Goal: Task Accomplishment & Management: Manage account settings

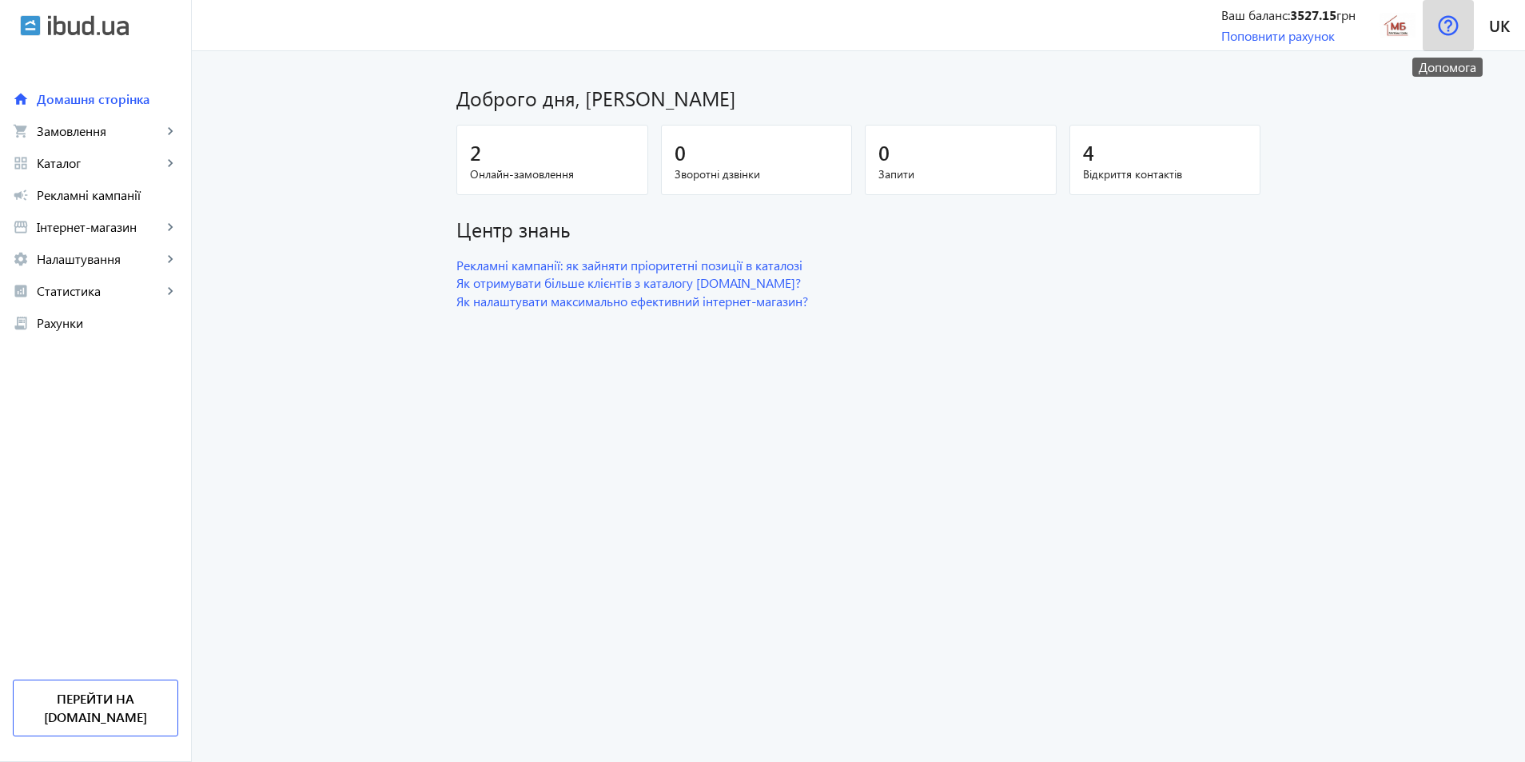
click at [1456, 25] on img at bounding box center [1448, 25] width 21 height 21
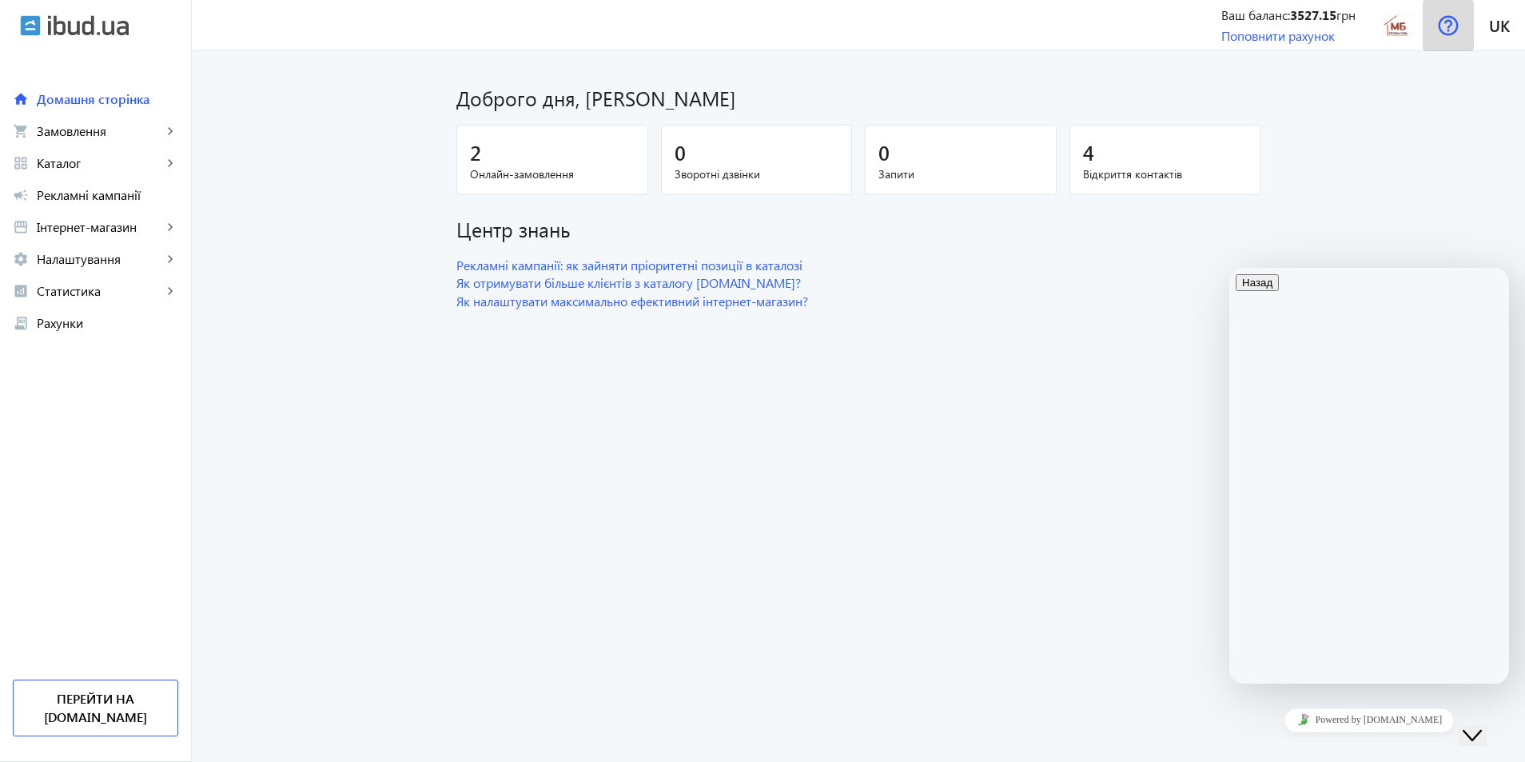
click at [1456, 25] on img at bounding box center [1448, 25] width 21 height 21
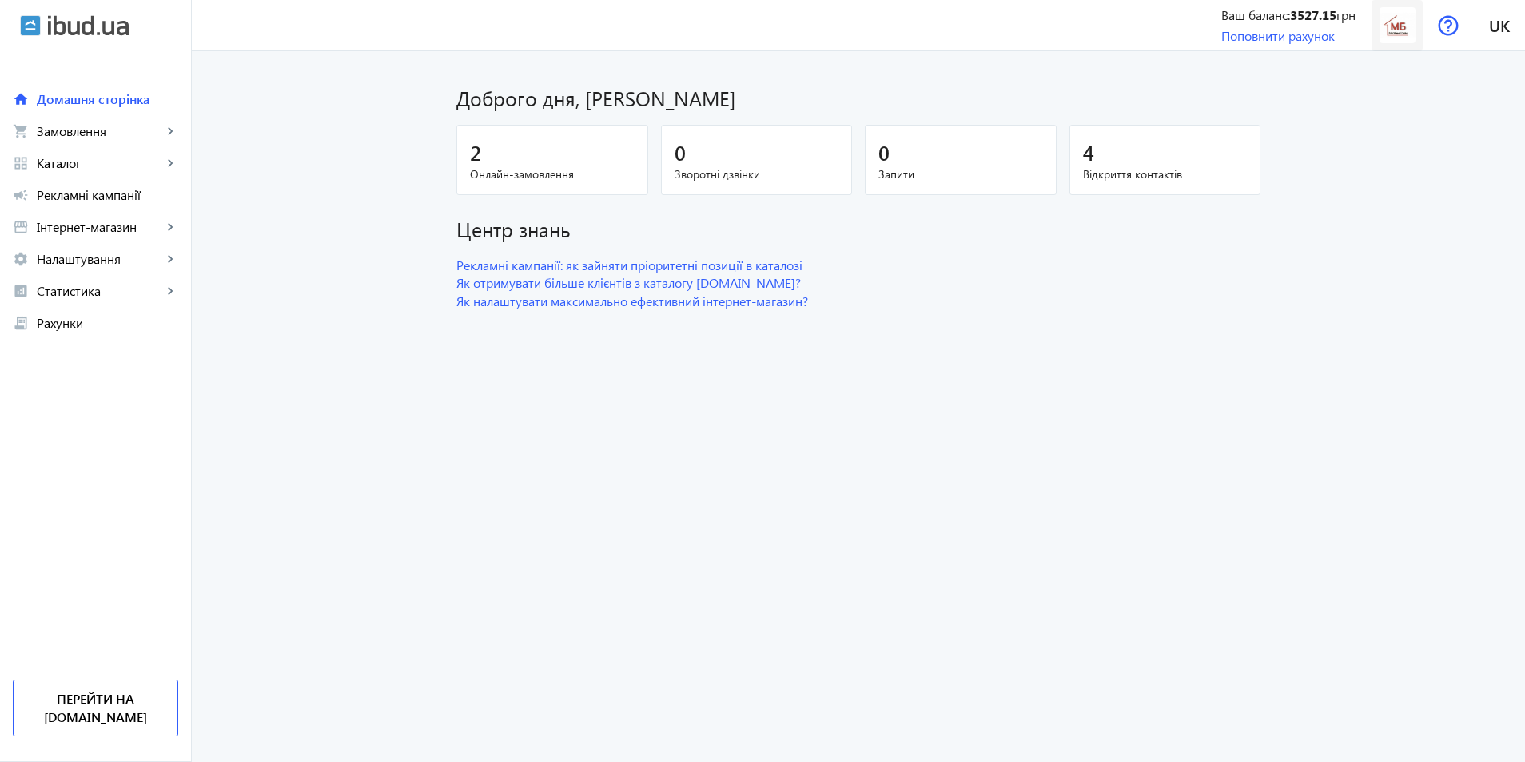
click at [1418, 29] on span at bounding box center [1396, 25] width 51 height 38
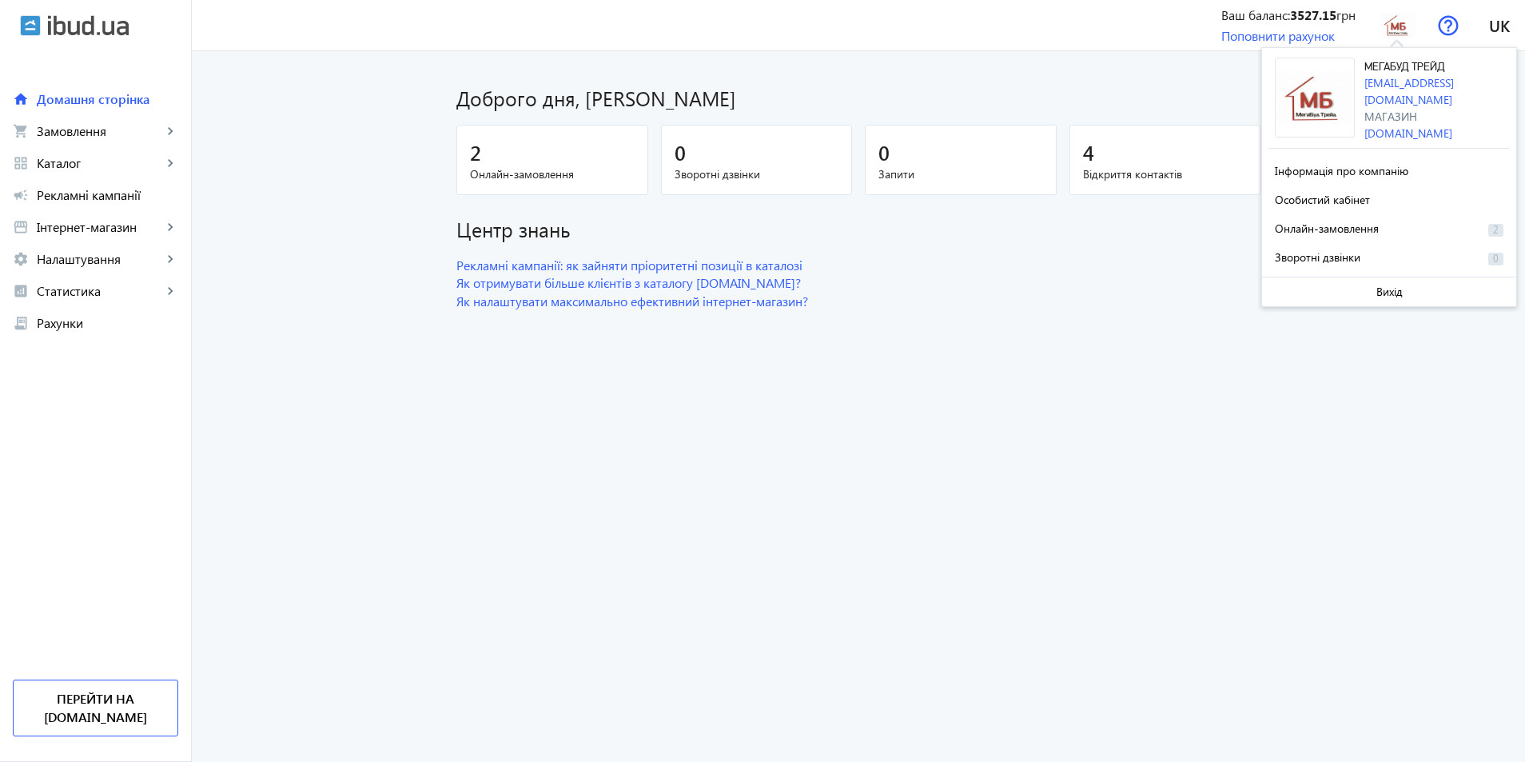
drag, startPoint x: 1498, startPoint y: 116, endPoint x: 1361, endPoint y: 124, distance: 137.7
click at [1361, 124] on div "МЕГАБУД ТРЕЙД megabudtrade@gmail.com Магазин megabud-treyd.ibud.ua" at bounding box center [1388, 103] width 241 height 90
copy link "[DOMAIN_NAME]"
click at [1409, 125] on link "[DOMAIN_NAME]" at bounding box center [1408, 132] width 88 height 15
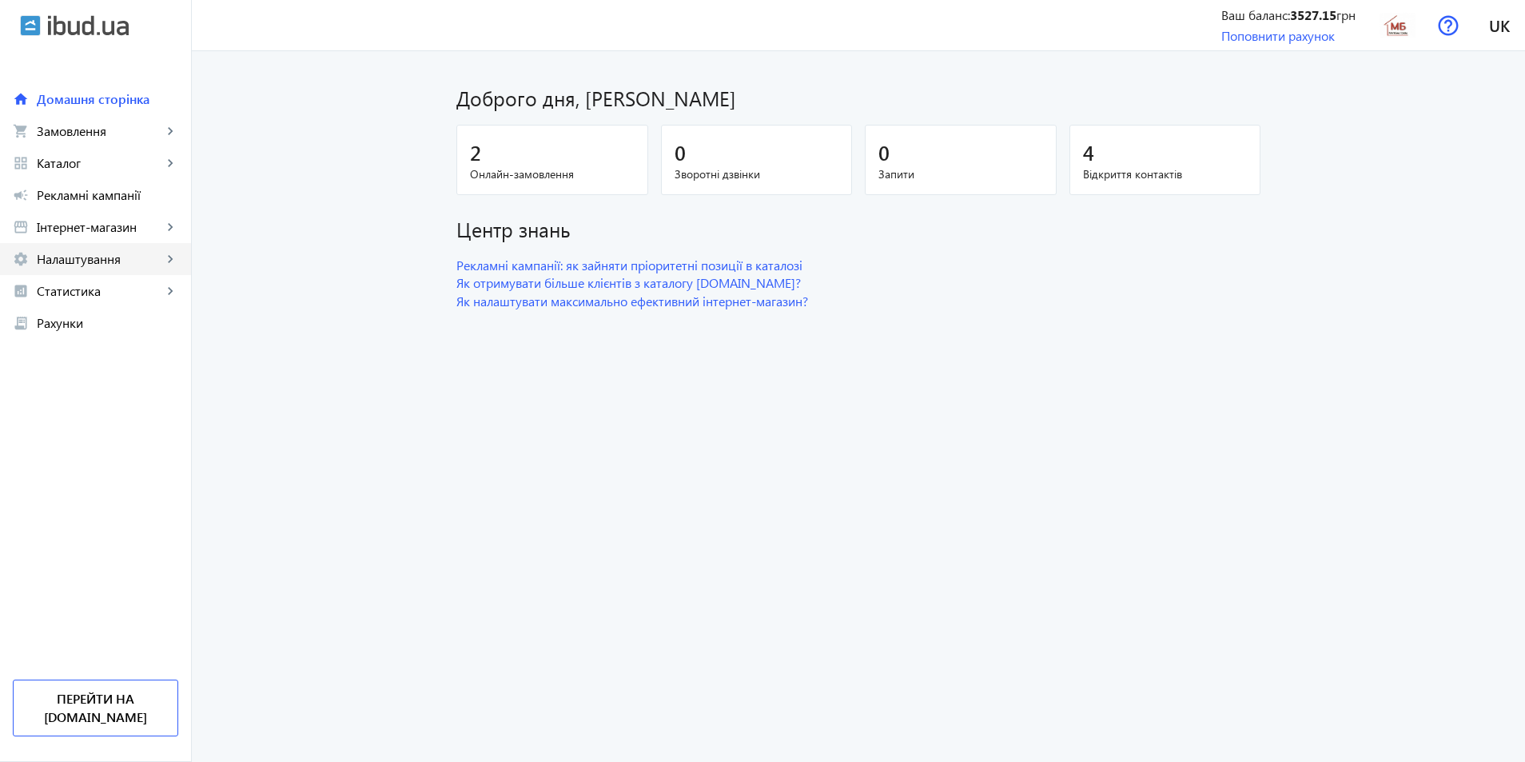
click at [92, 261] on span "Налаштування" at bounding box center [99, 259] width 125 height 16
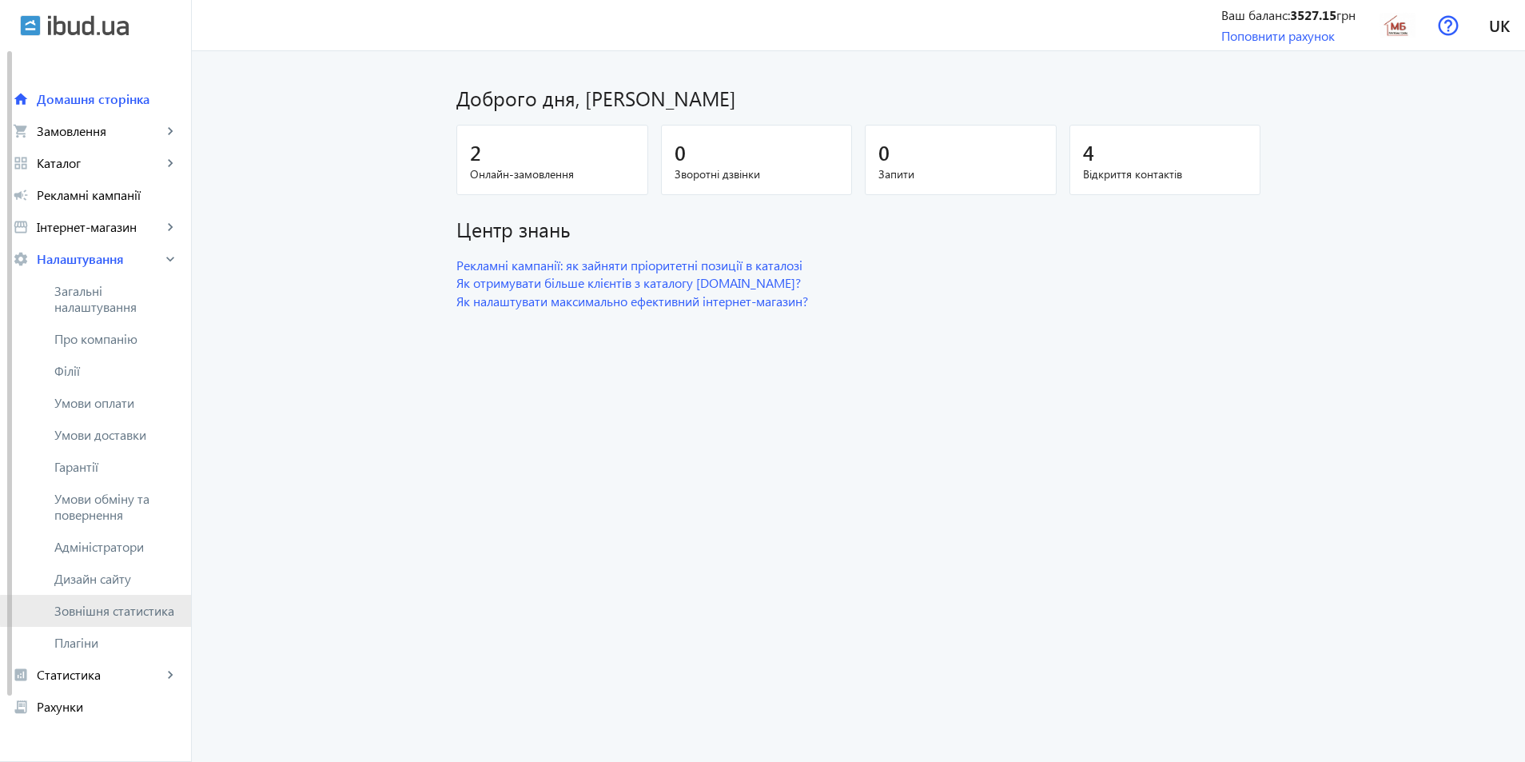
click at [132, 611] on span "Зовнішня статистика" at bounding box center [116, 611] width 124 height 16
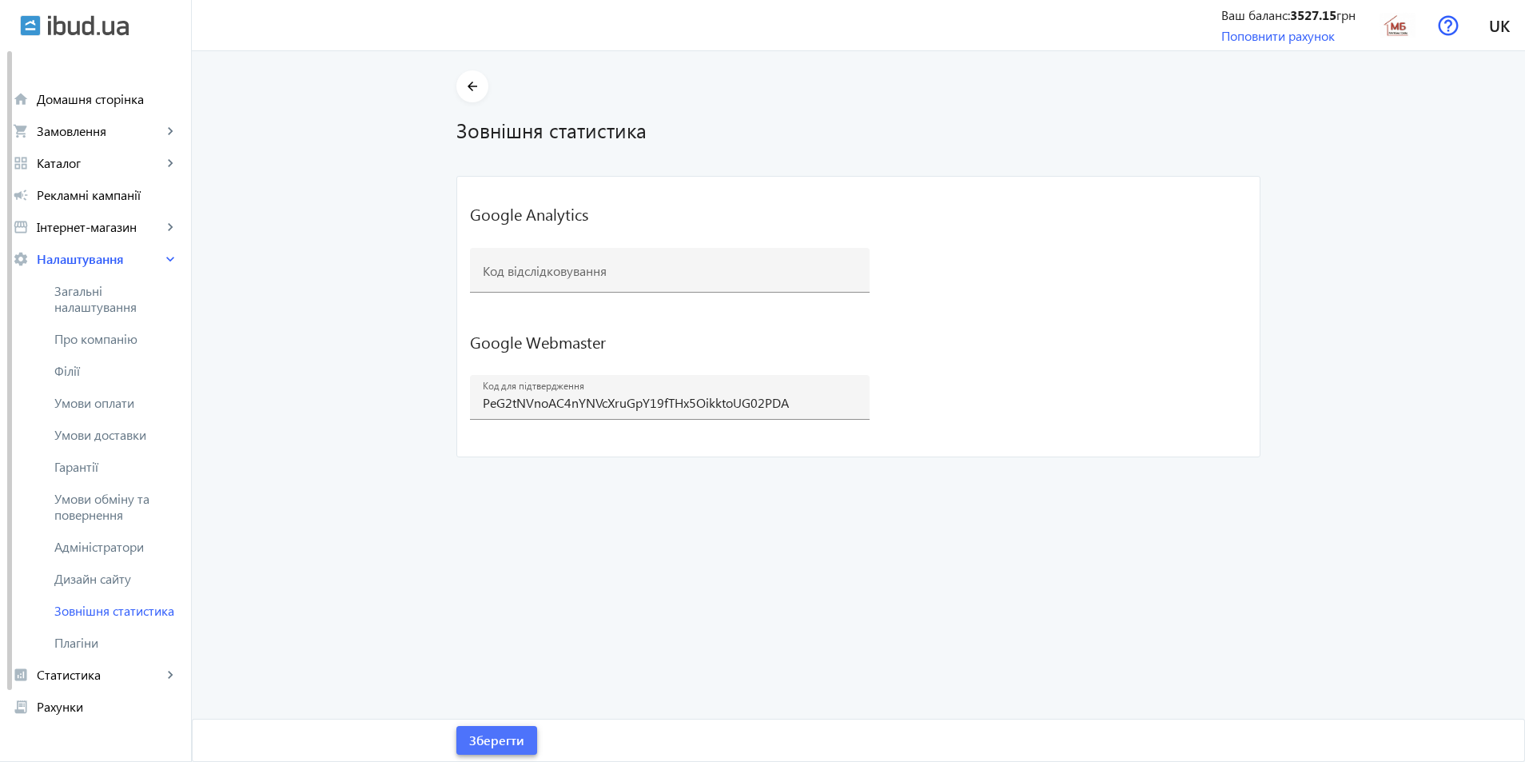
click at [495, 740] on span "Зберегти" at bounding box center [496, 740] width 55 height 18
click at [468, 90] on mat-icon "arrow_back" at bounding box center [473, 87] width 20 height 20
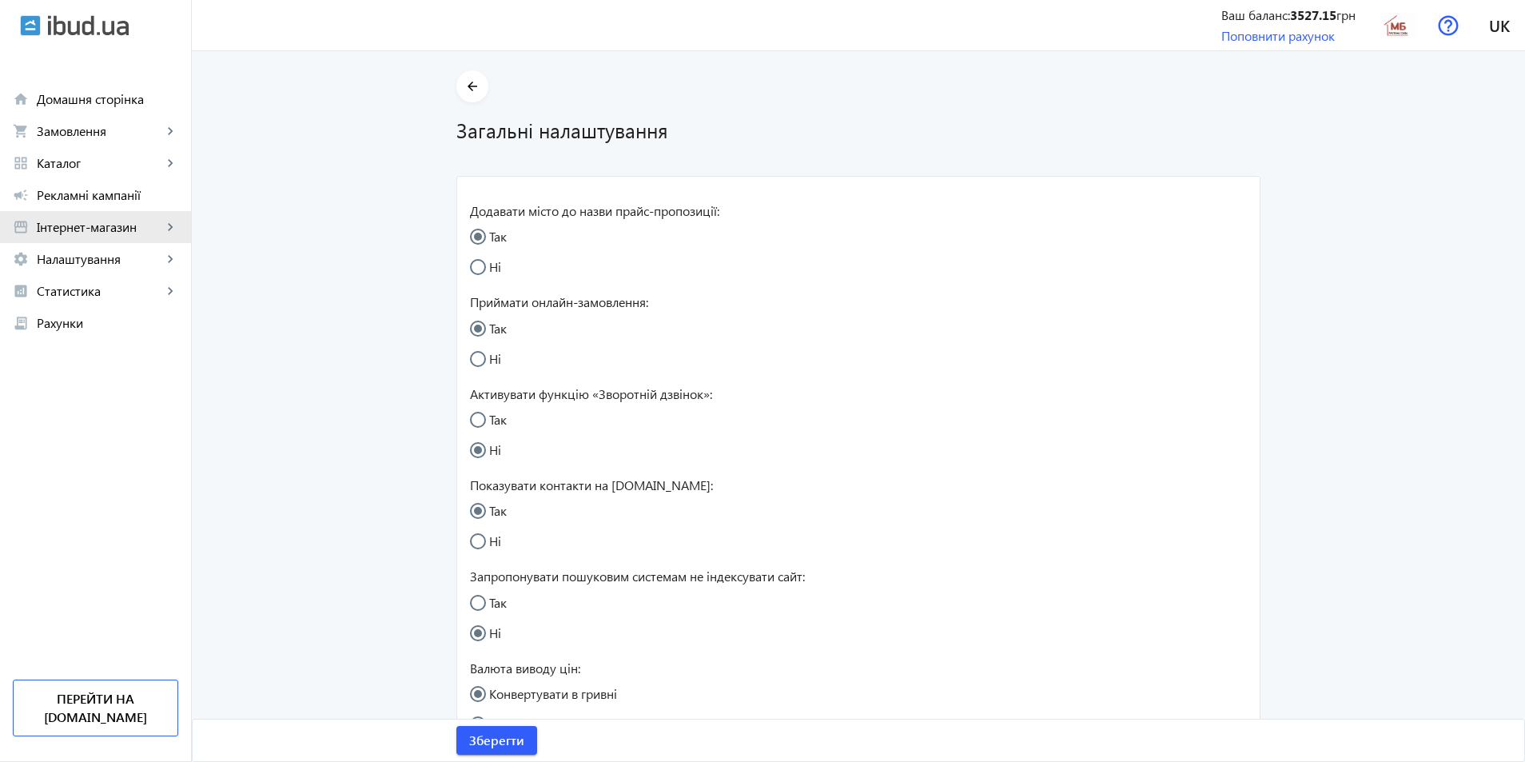
click at [74, 225] on span "Інтернет-магазин" at bounding box center [99, 227] width 125 height 16
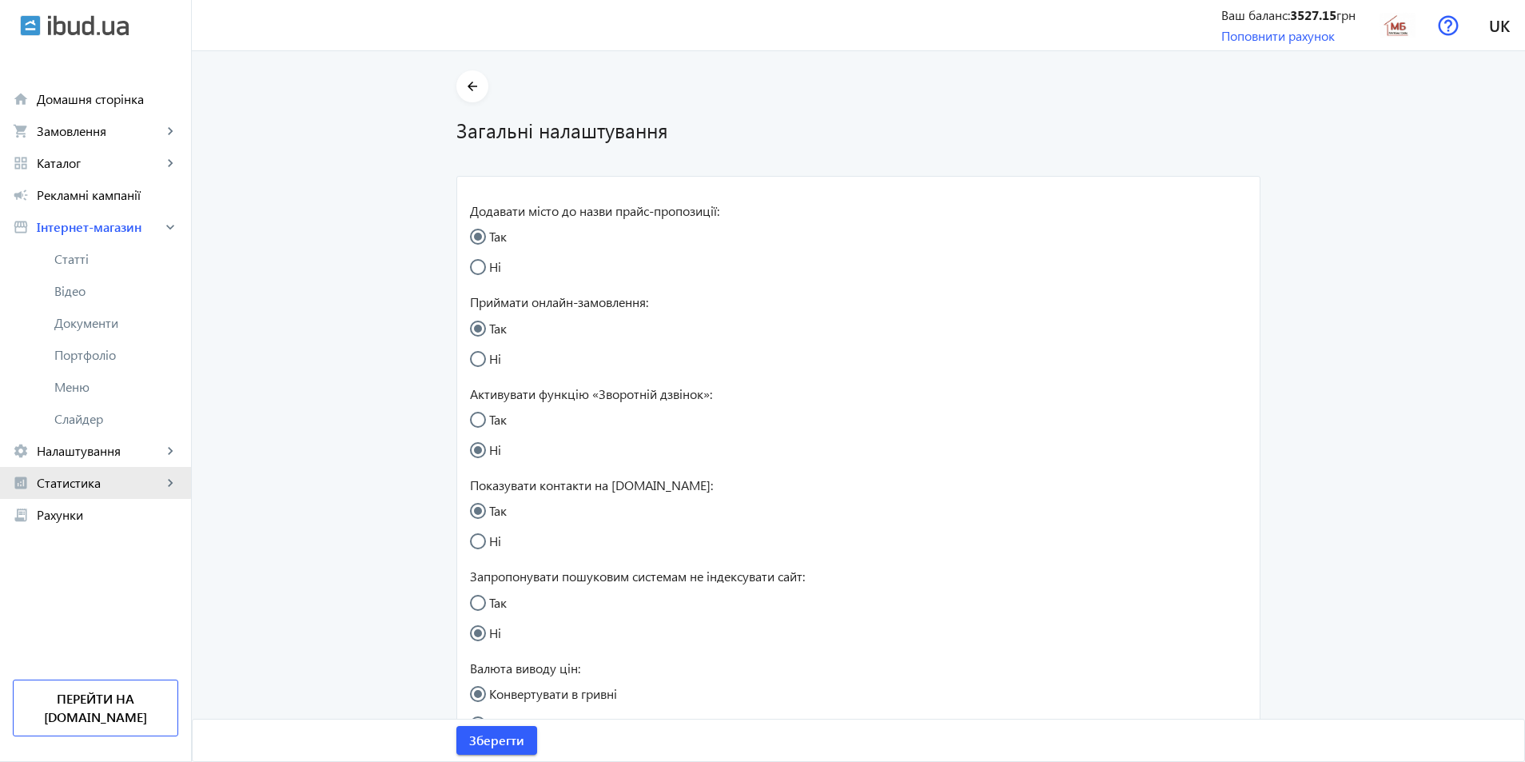
click at [81, 479] on span "Статистика" at bounding box center [99, 483] width 125 height 16
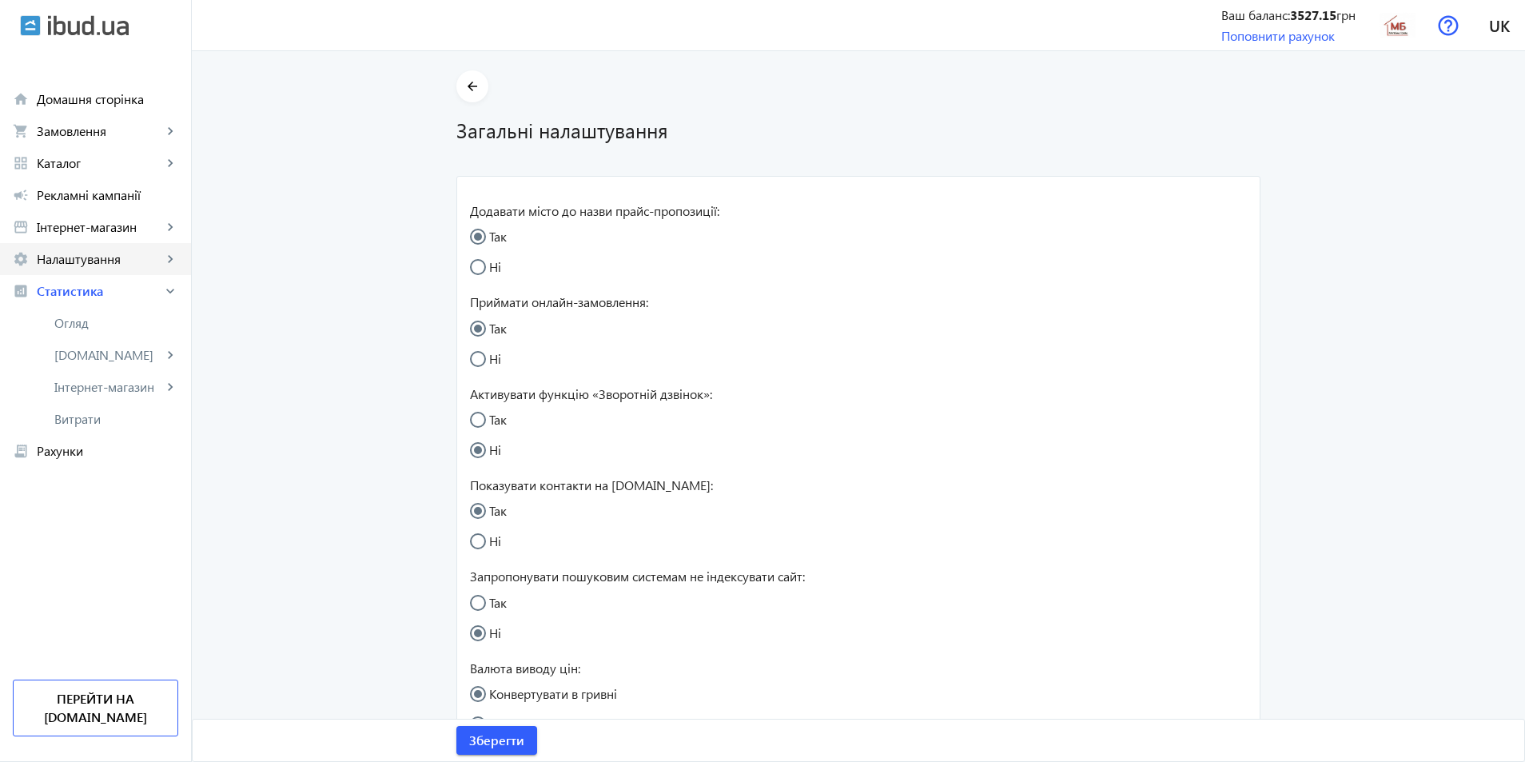
click at [79, 267] on link "settings Налаштування keyboard_arrow_right" at bounding box center [95, 259] width 191 height 32
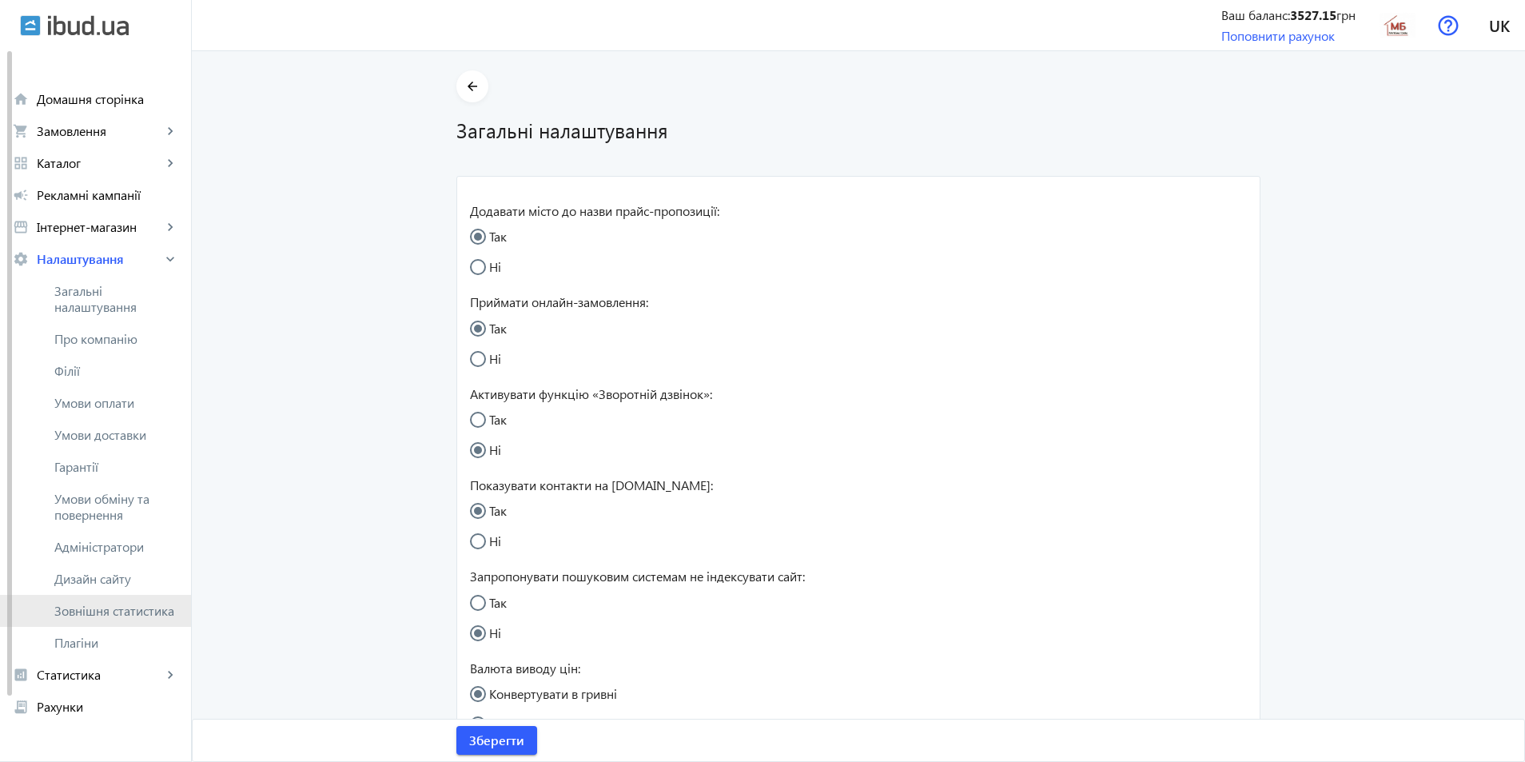
click at [106, 611] on span "Зовнішня статистика" at bounding box center [116, 611] width 124 height 16
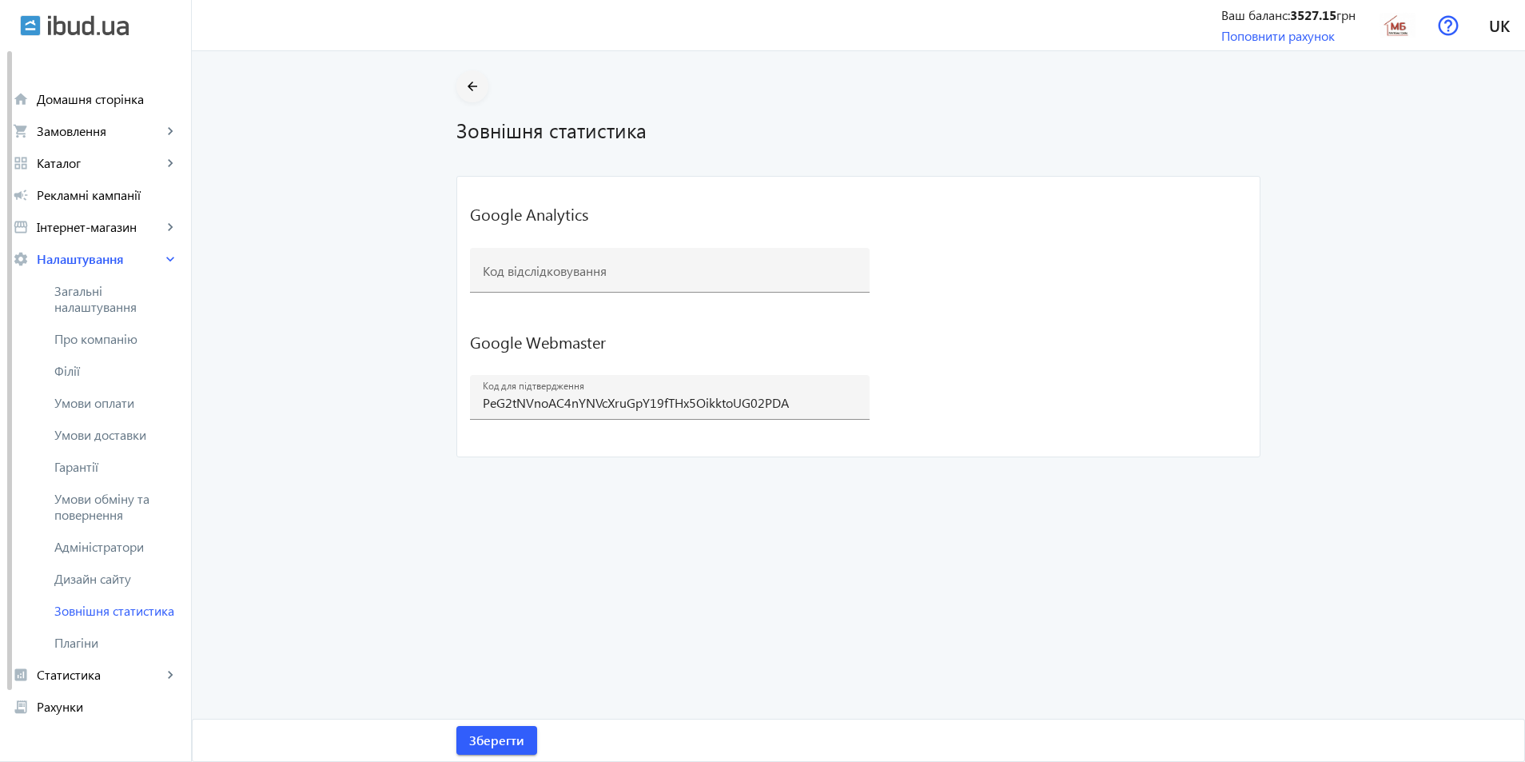
click at [464, 88] on mat-icon "arrow_back" at bounding box center [473, 87] width 20 height 20
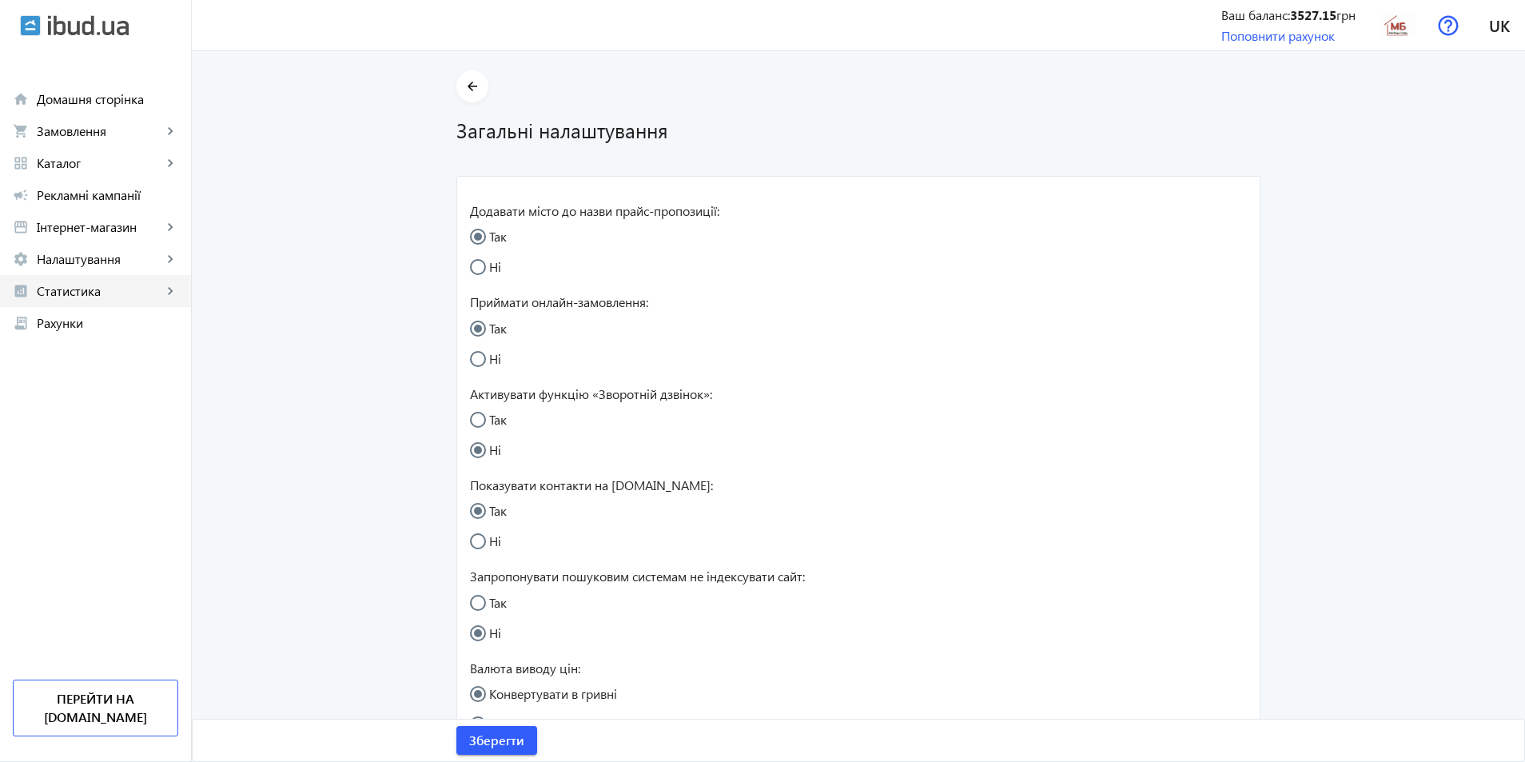
click at [94, 285] on span "Статистика" at bounding box center [99, 291] width 125 height 16
click at [94, 267] on link "settings Налаштування keyboard_arrow_right" at bounding box center [95, 259] width 191 height 32
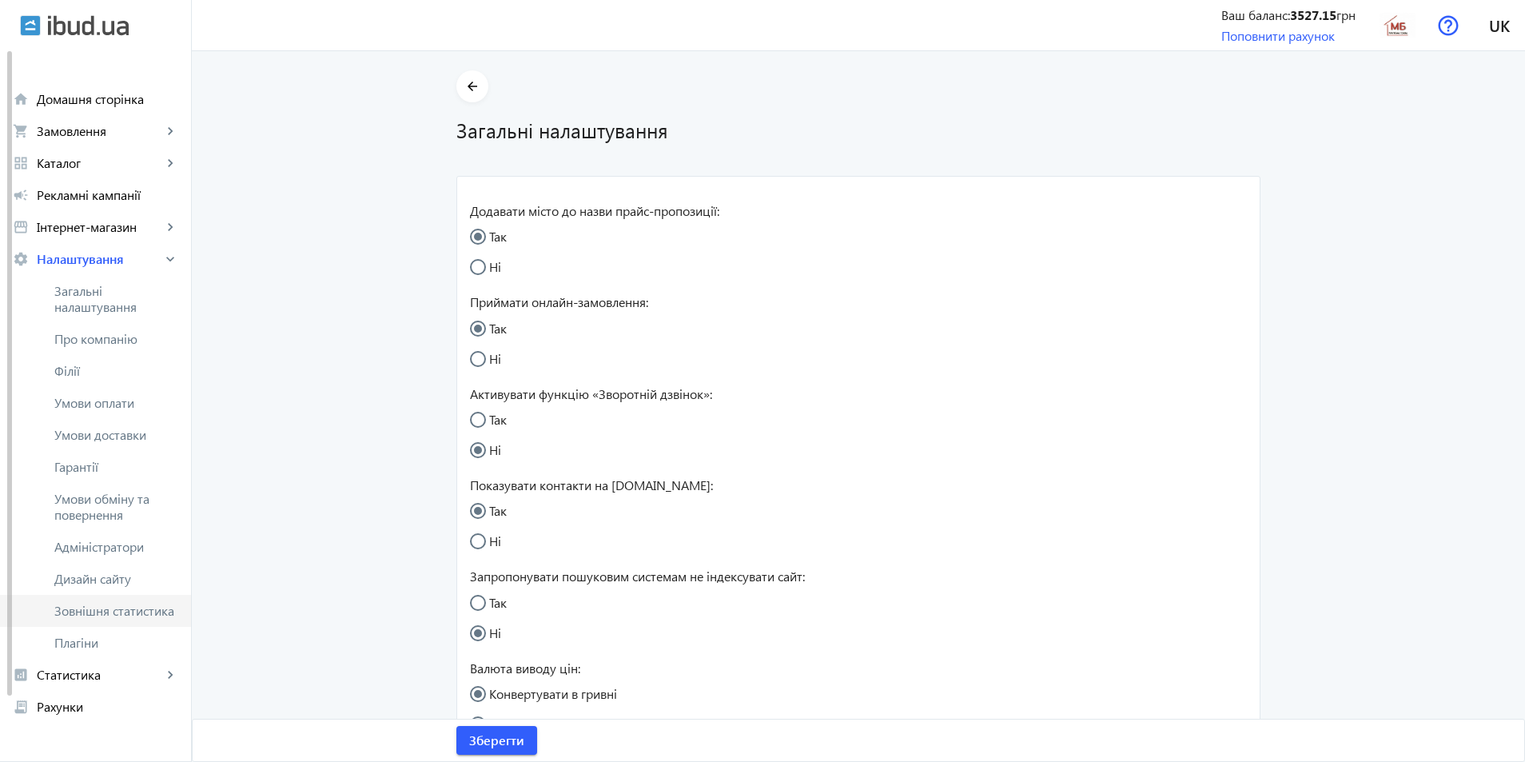
click at [110, 616] on span "Зовнішня статистика" at bounding box center [116, 611] width 124 height 16
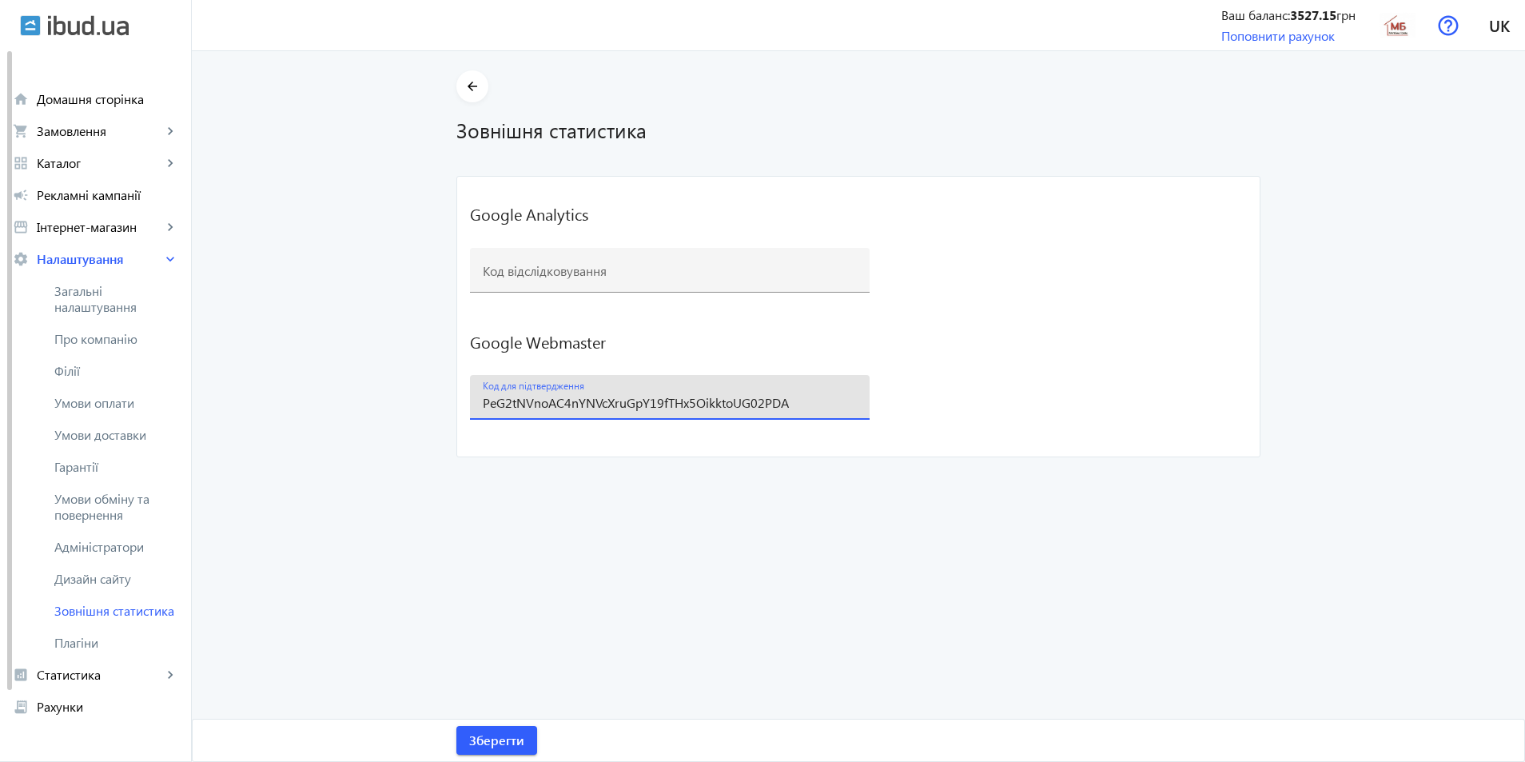
click at [798, 405] on input "PeG2tNVnoAC4nYNVcXruGpY19fTHx5OikktoUG02PDA" at bounding box center [670, 402] width 374 height 17
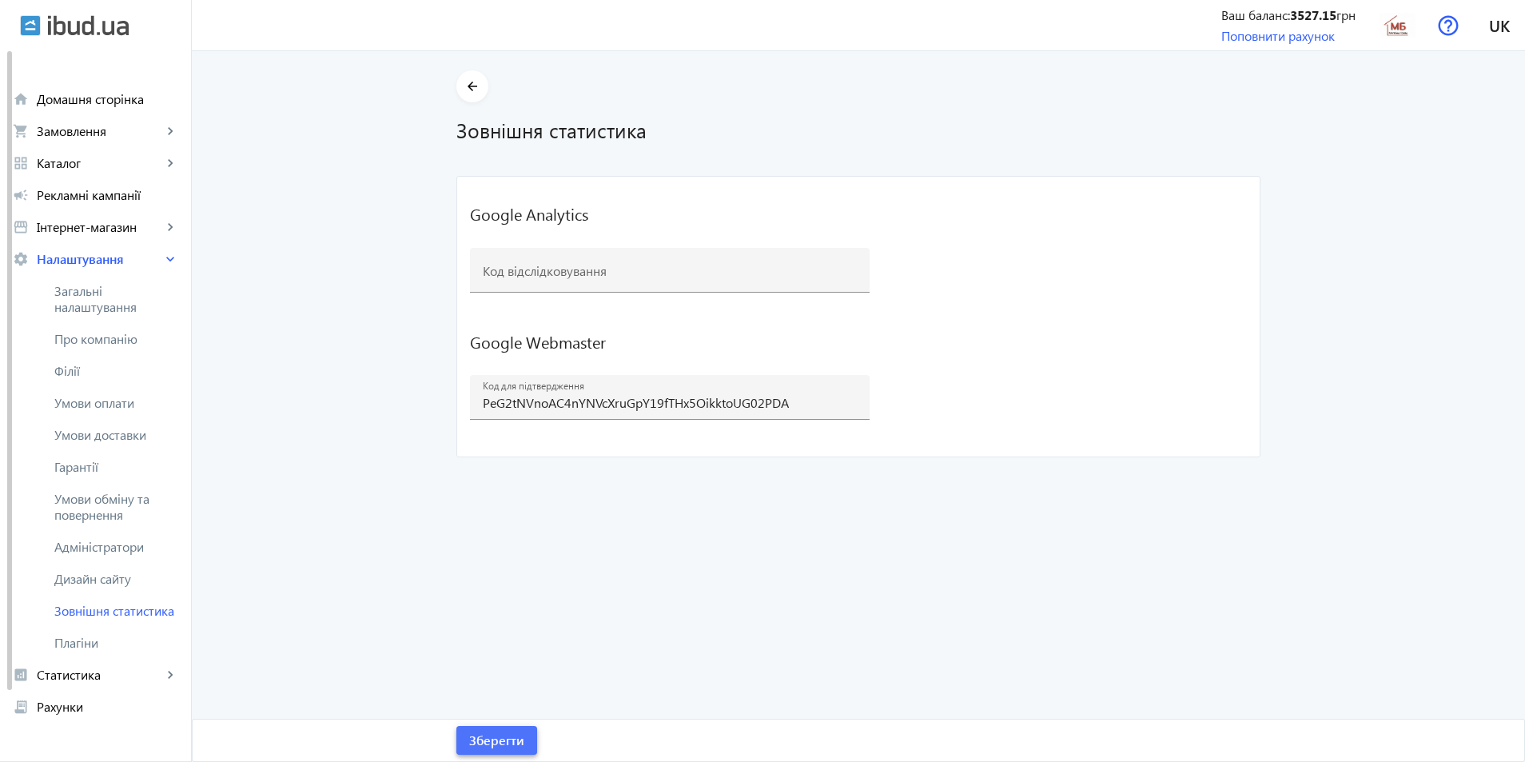
click at [494, 747] on span "Зберегти" at bounding box center [496, 740] width 55 height 18
click at [495, 738] on span "Зберегти" at bounding box center [496, 740] width 55 height 18
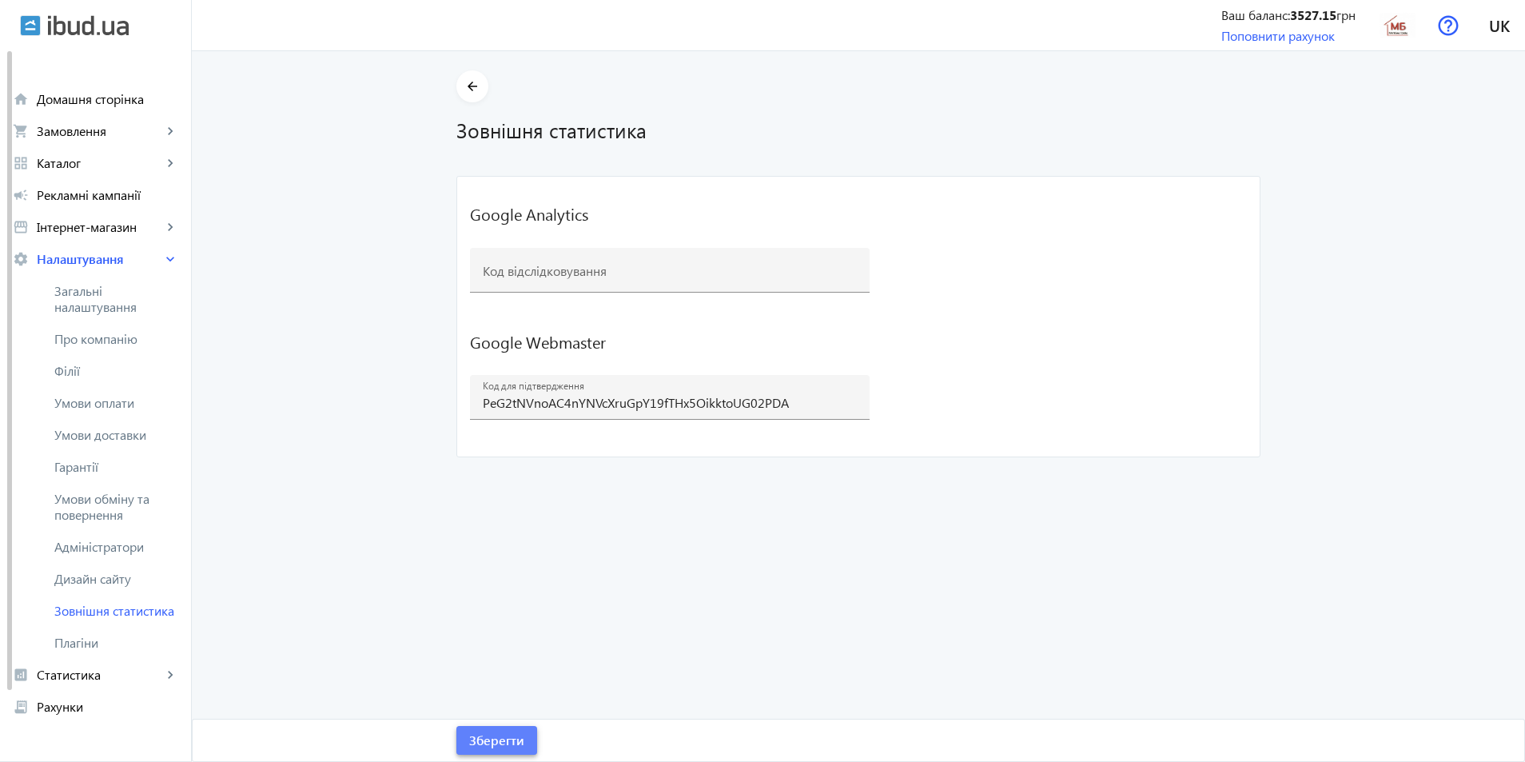
click at [495, 738] on span "Зберегти" at bounding box center [496, 740] width 55 height 18
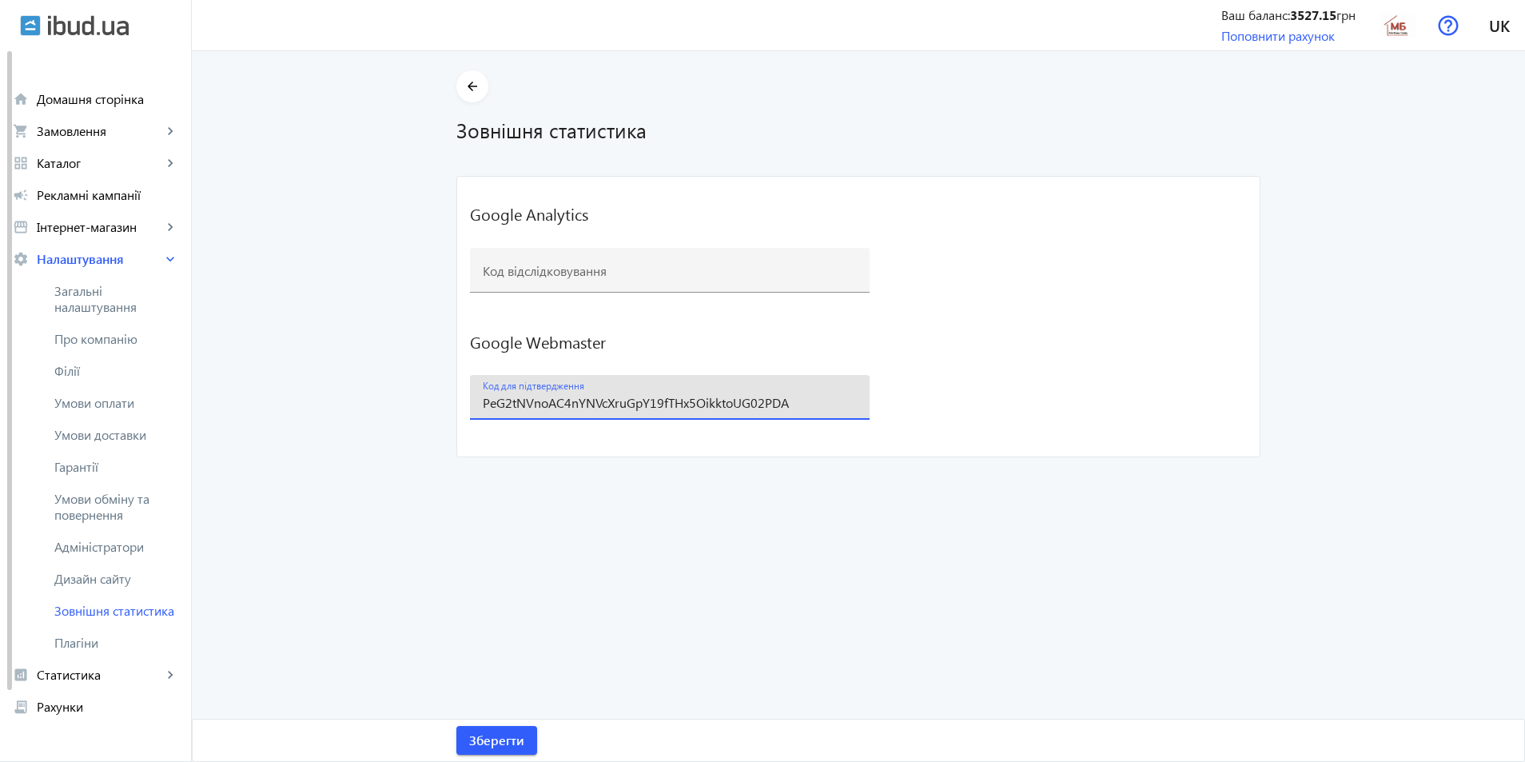
drag, startPoint x: 754, startPoint y: 406, endPoint x: 438, endPoint y: 409, distance: 315.7
click at [426, 409] on main "arrow_back Зовнішня статистика Google Analytics Код відслідковування Зберегти G…" at bounding box center [858, 263] width 1333 height 387
click at [484, 747] on span "Зберегти" at bounding box center [496, 740] width 55 height 18
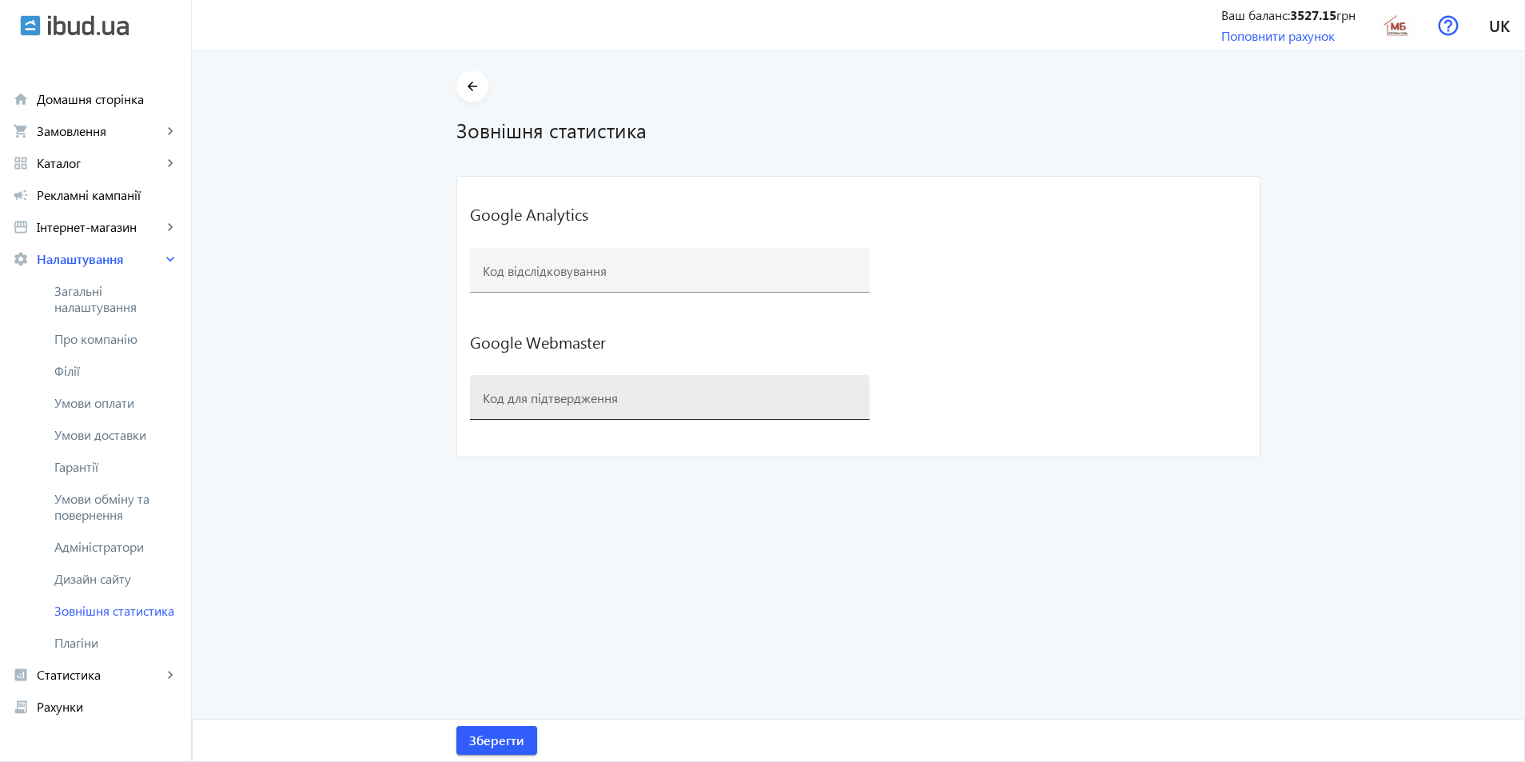
drag, startPoint x: 536, startPoint y: 400, endPoint x: 508, endPoint y: 384, distance: 32.2
click at [508, 384] on div "Код для підтвердження" at bounding box center [670, 397] width 374 height 45
paste input "PeG2tNVnoAC4nYNVcXruGpY19fTHx5OikktoUG02PDA"
type input "PeG2tNVnoAC4nYNVcXruGpY19fTHx5OikktoUG02PDA"
click at [496, 740] on span "Зберегти" at bounding box center [496, 740] width 55 height 18
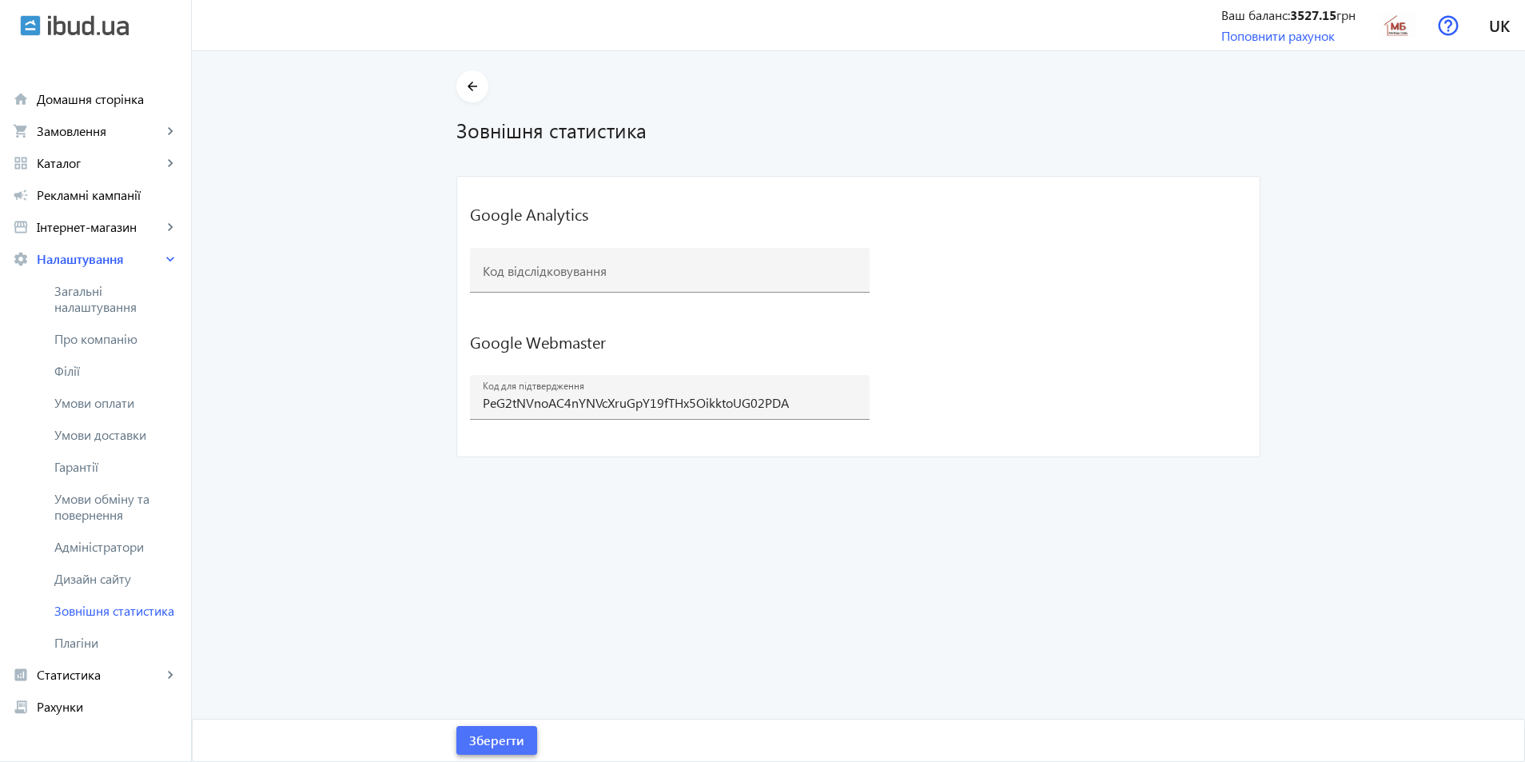
click at [489, 740] on span "Зберегти" at bounding box center [496, 740] width 55 height 18
click at [463, 90] on mat-icon "arrow_back" at bounding box center [473, 87] width 20 height 20
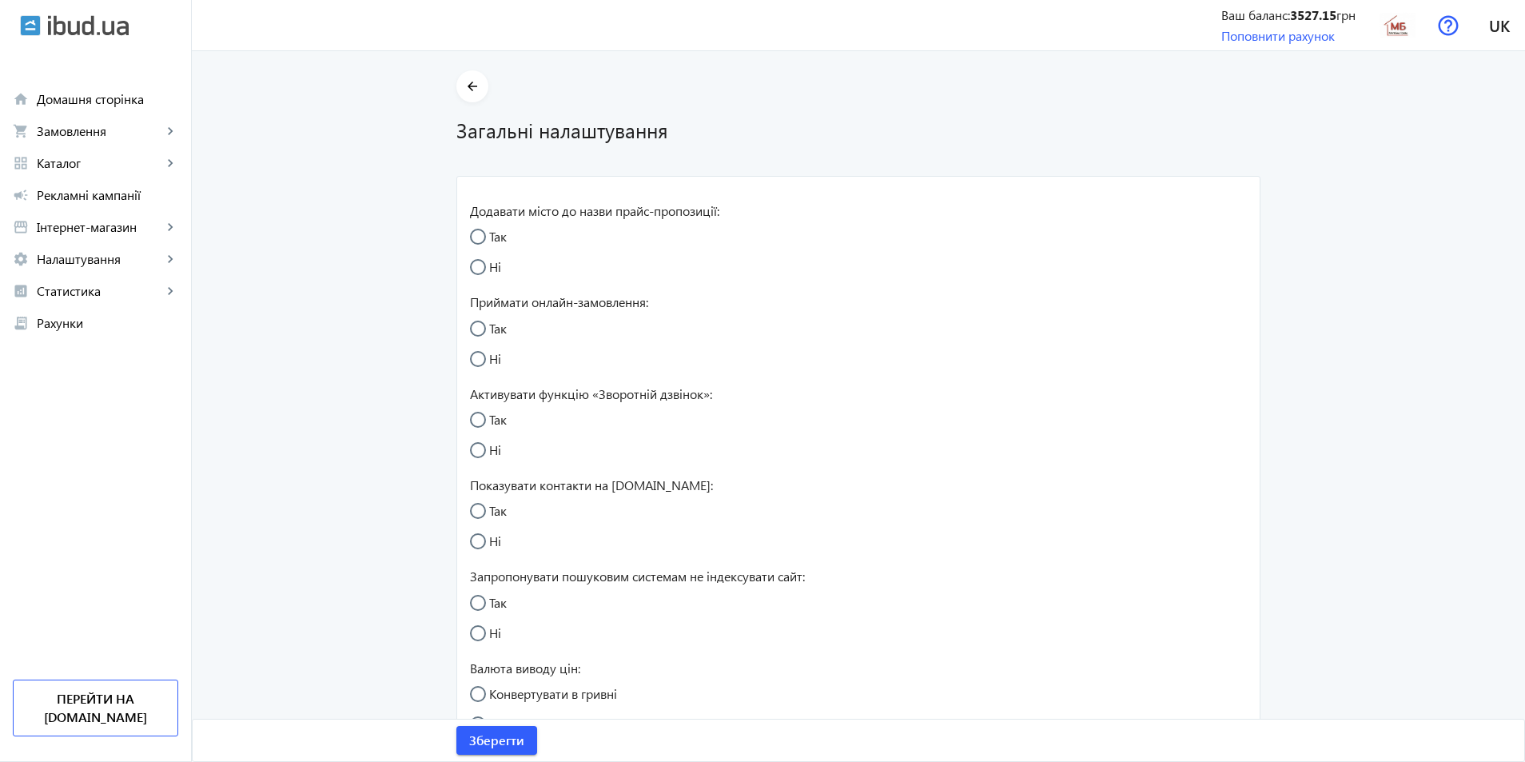
radio input "true"
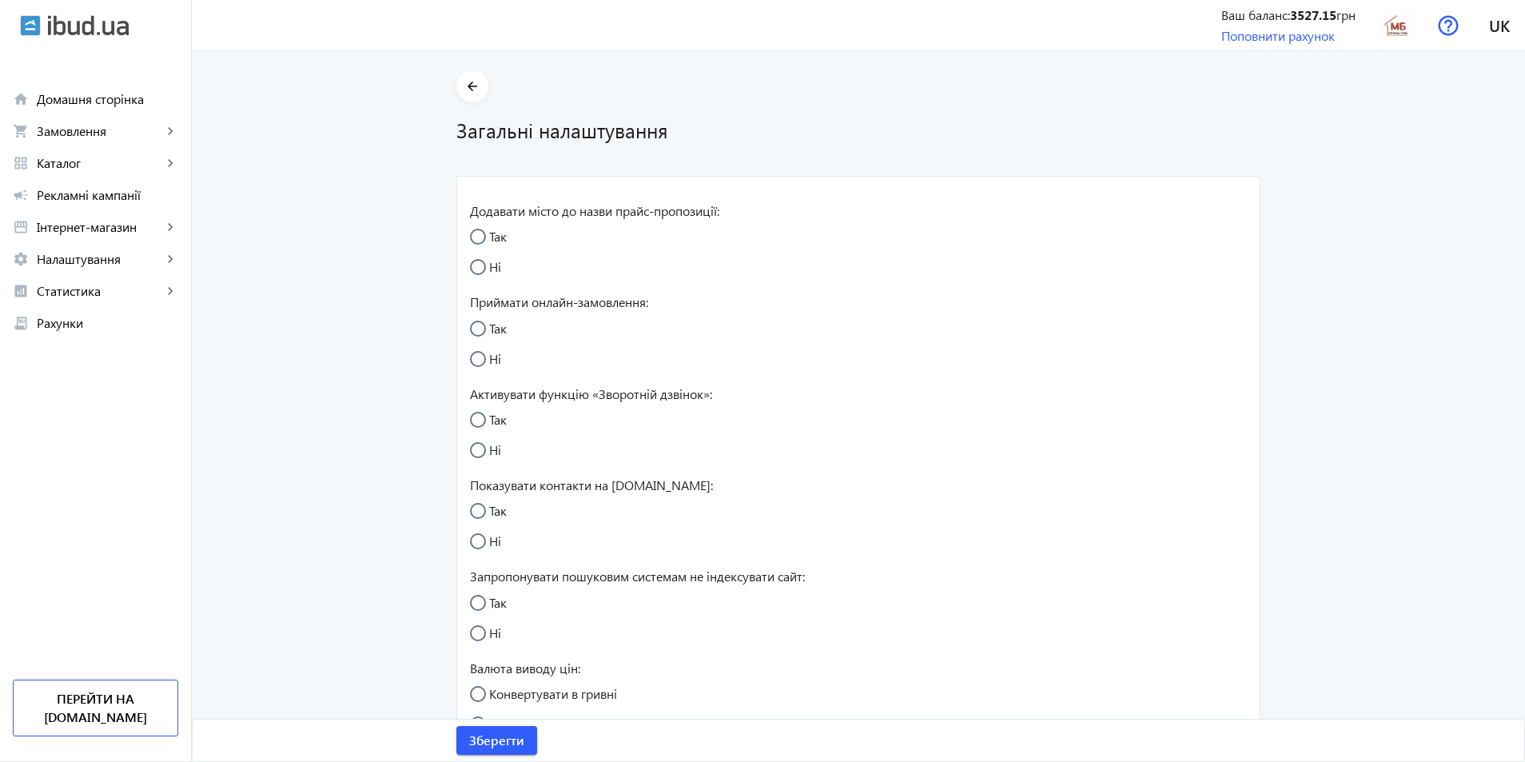
radio input "true"
click at [488, 729] on span "submit" at bounding box center [496, 740] width 81 height 38
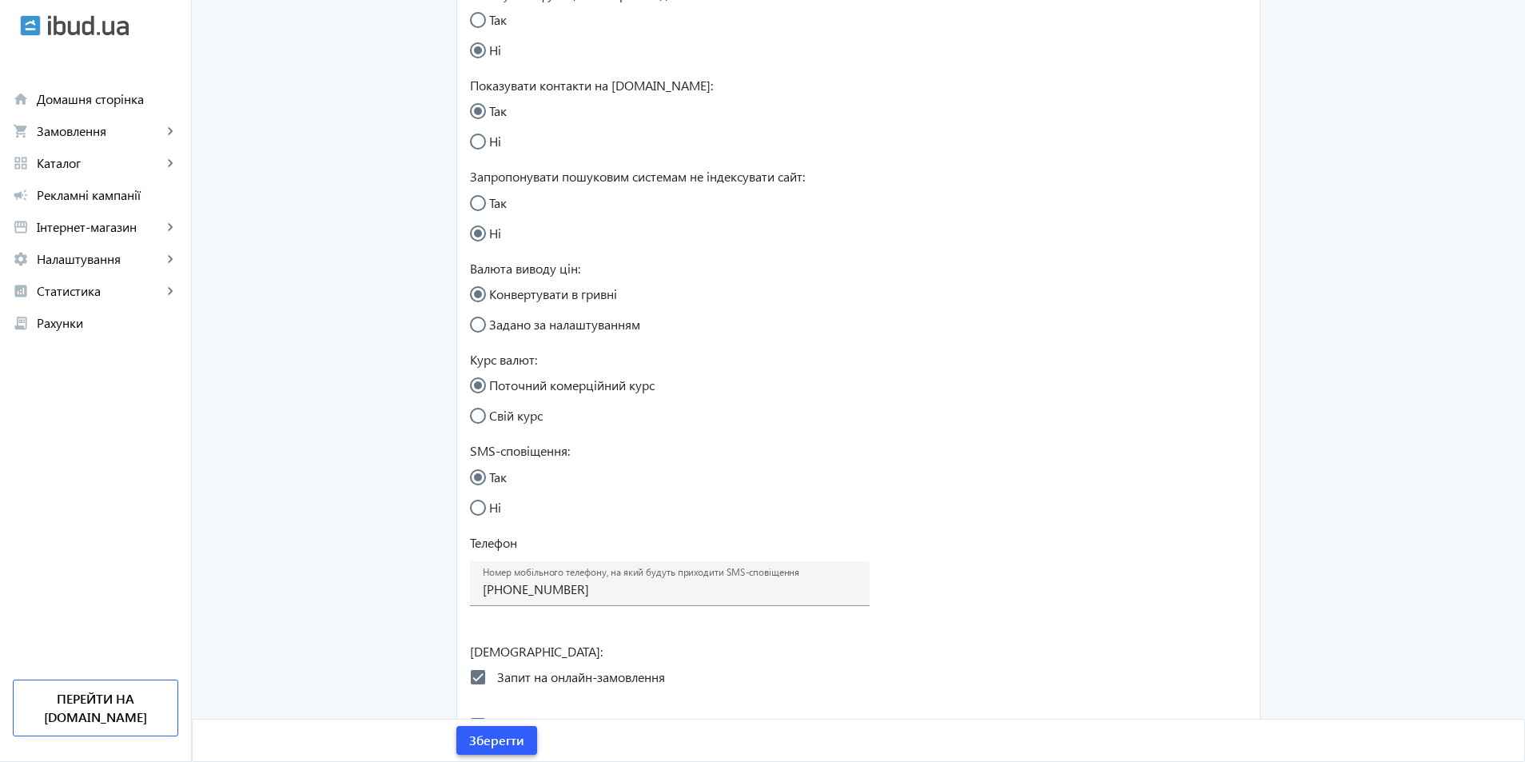
scroll to position [635, 0]
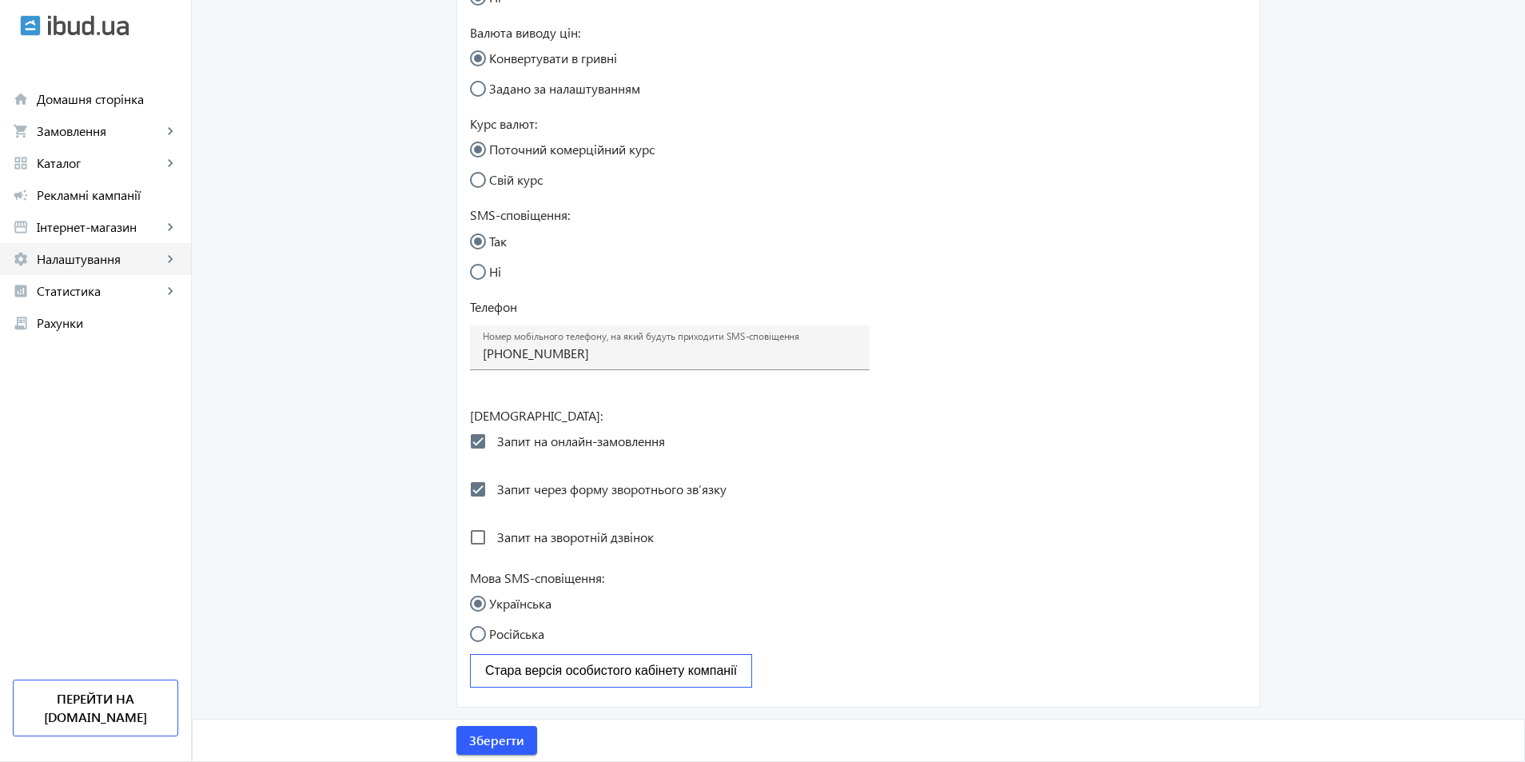
click at [63, 262] on span "Налаштування" at bounding box center [99, 259] width 125 height 16
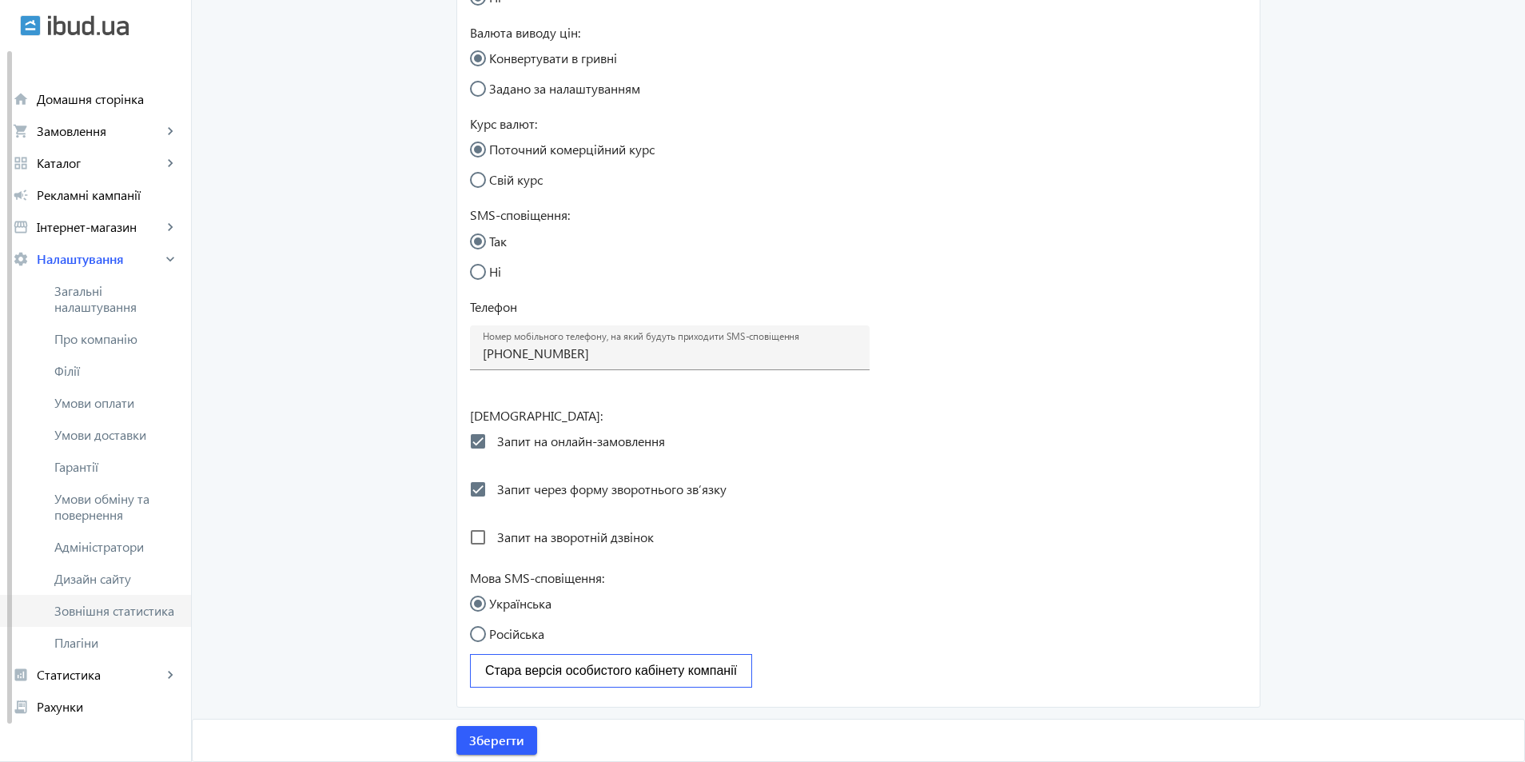
click at [117, 612] on span "Зовнішня статистика" at bounding box center [116, 611] width 124 height 16
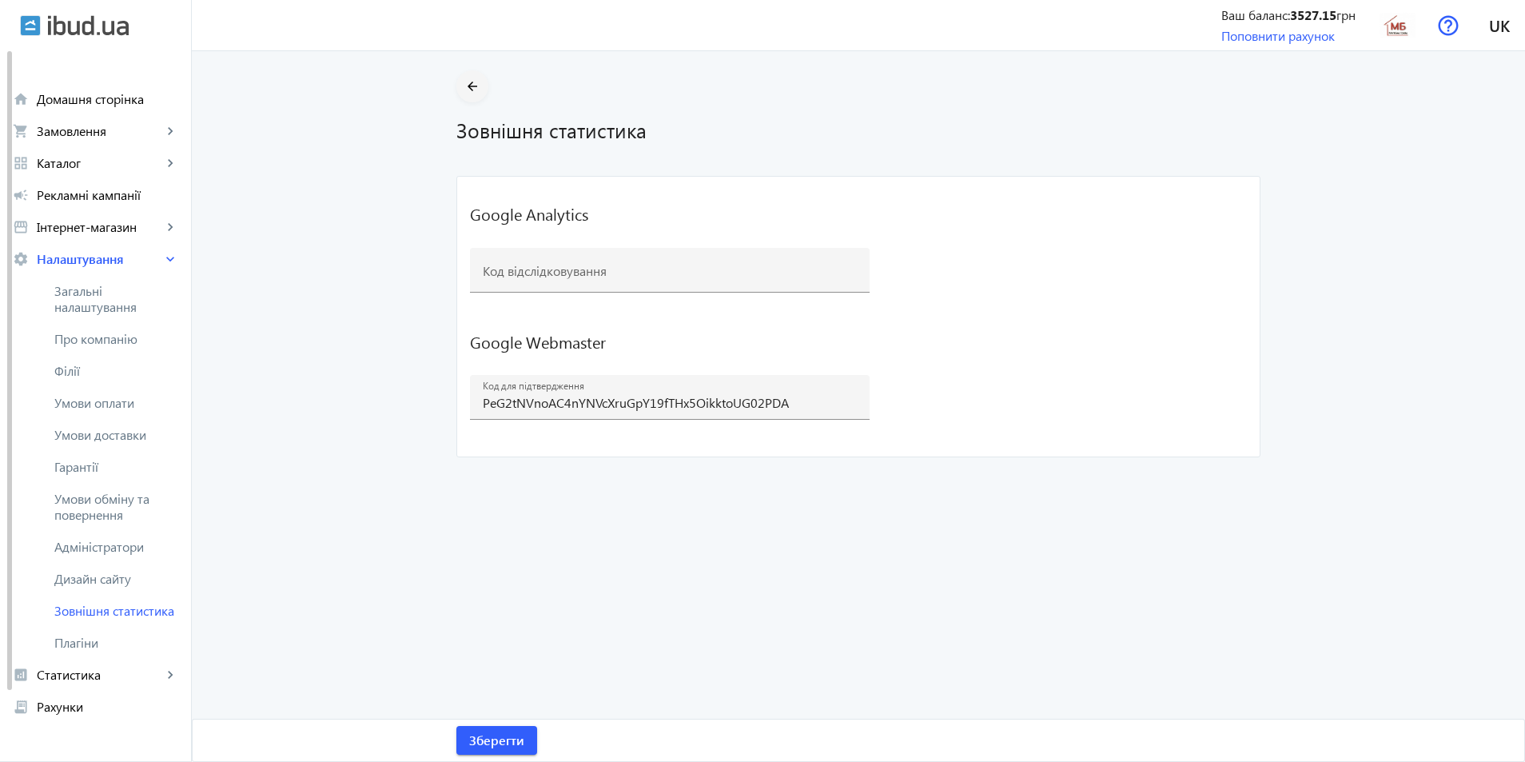
click at [476, 94] on mat-icon "arrow_back" at bounding box center [473, 87] width 20 height 20
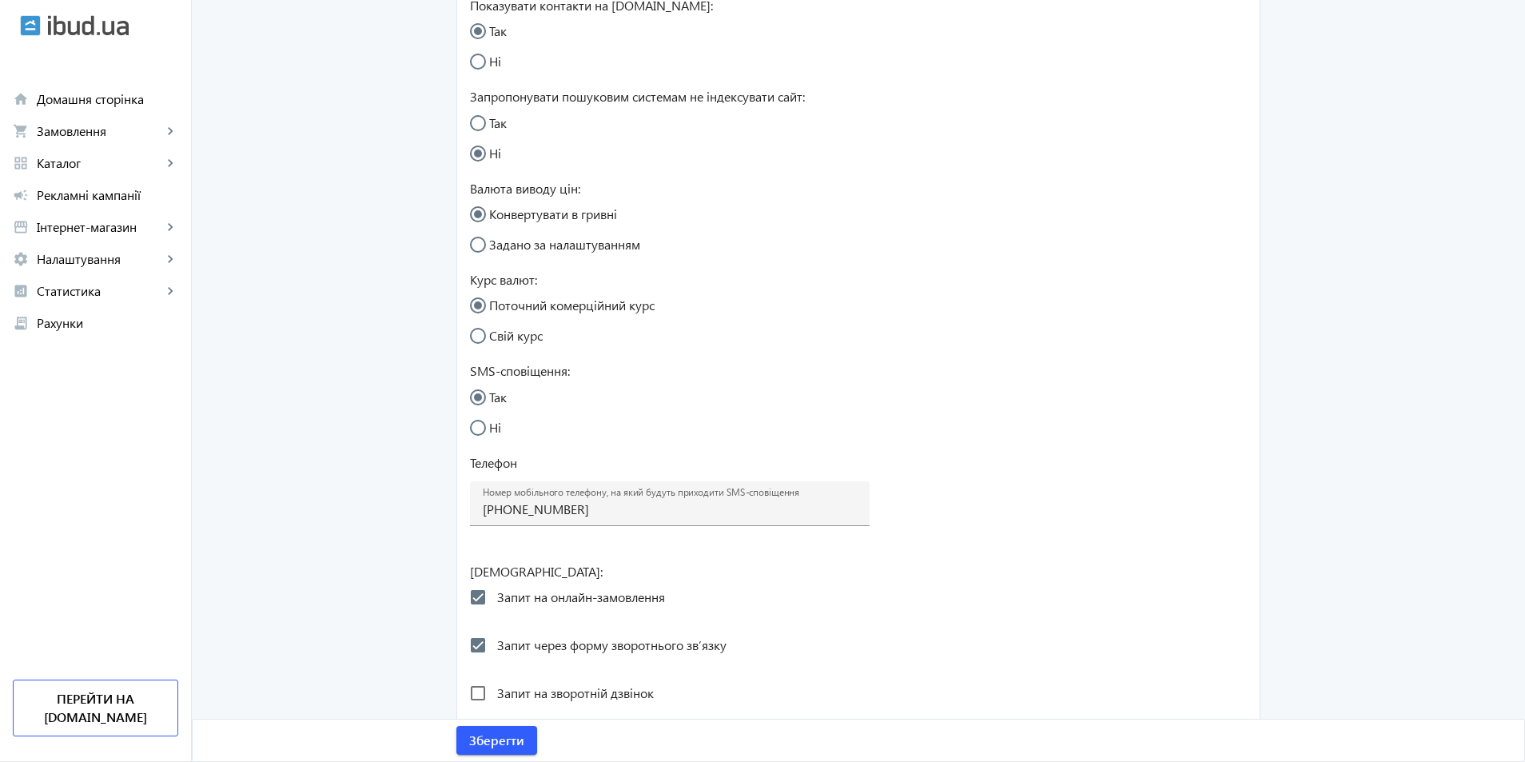
scroll to position [635, 0]
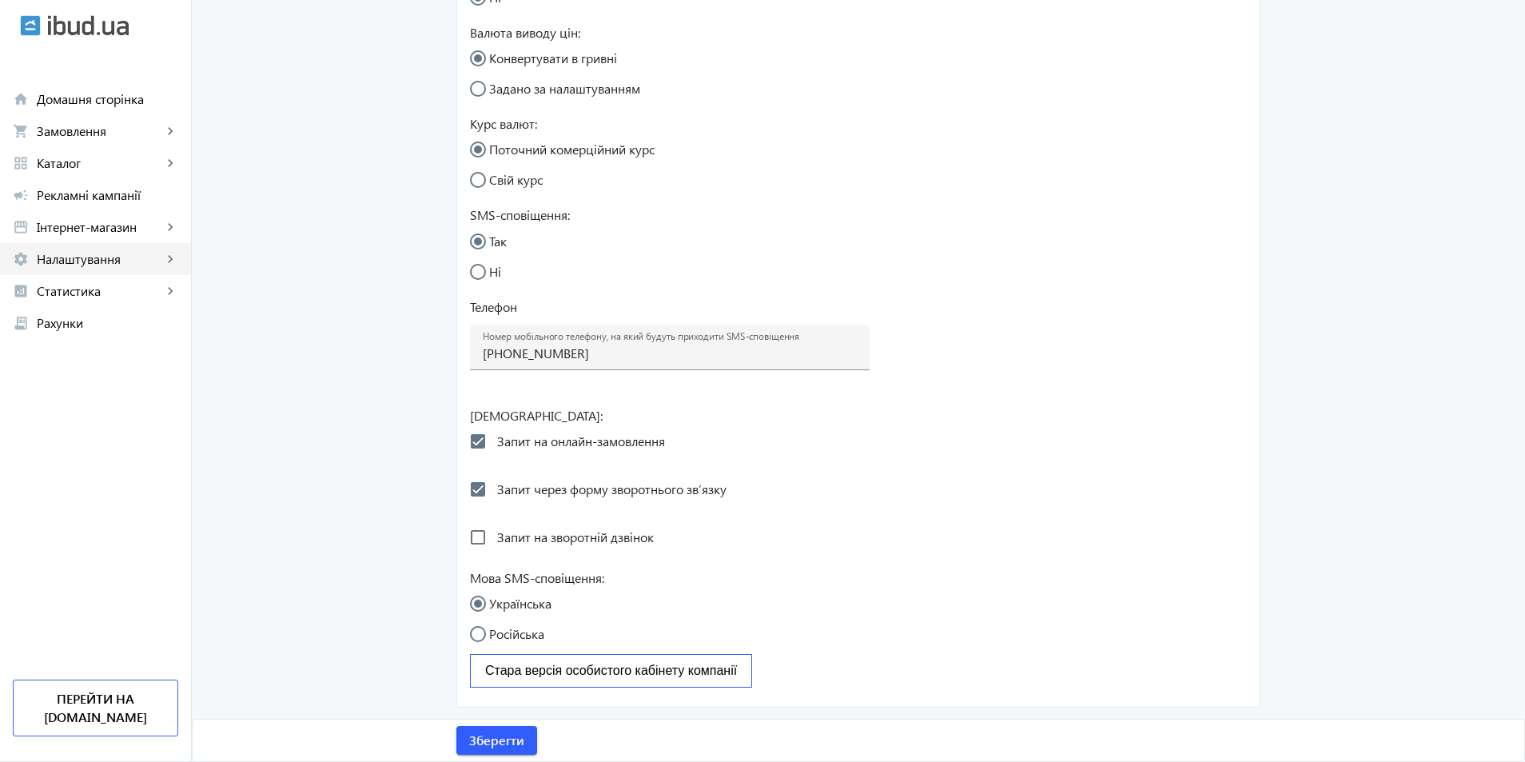
click at [86, 260] on span "Налаштування" at bounding box center [99, 259] width 125 height 16
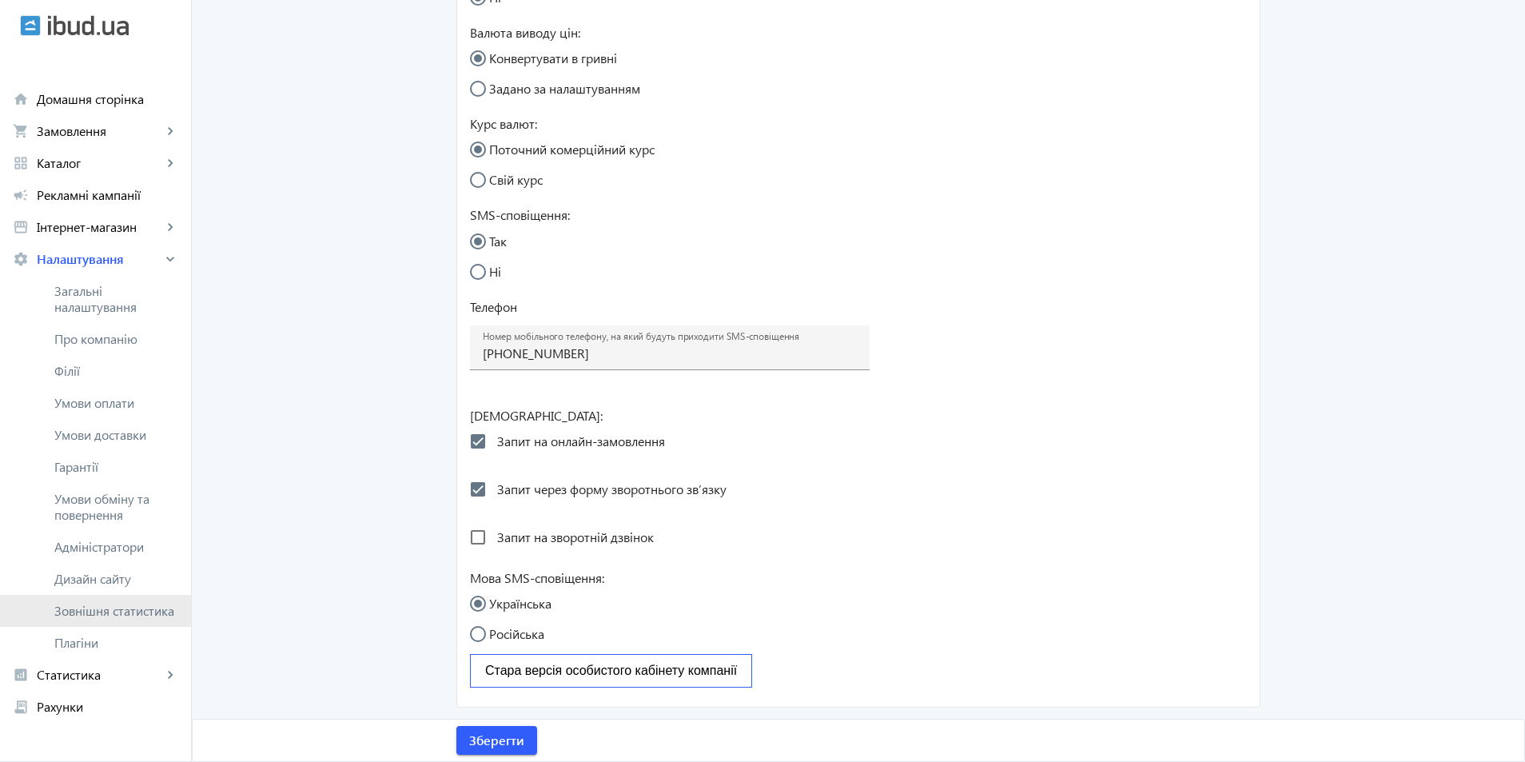
click at [121, 612] on span "Зовнішня статистика" at bounding box center [116, 611] width 124 height 16
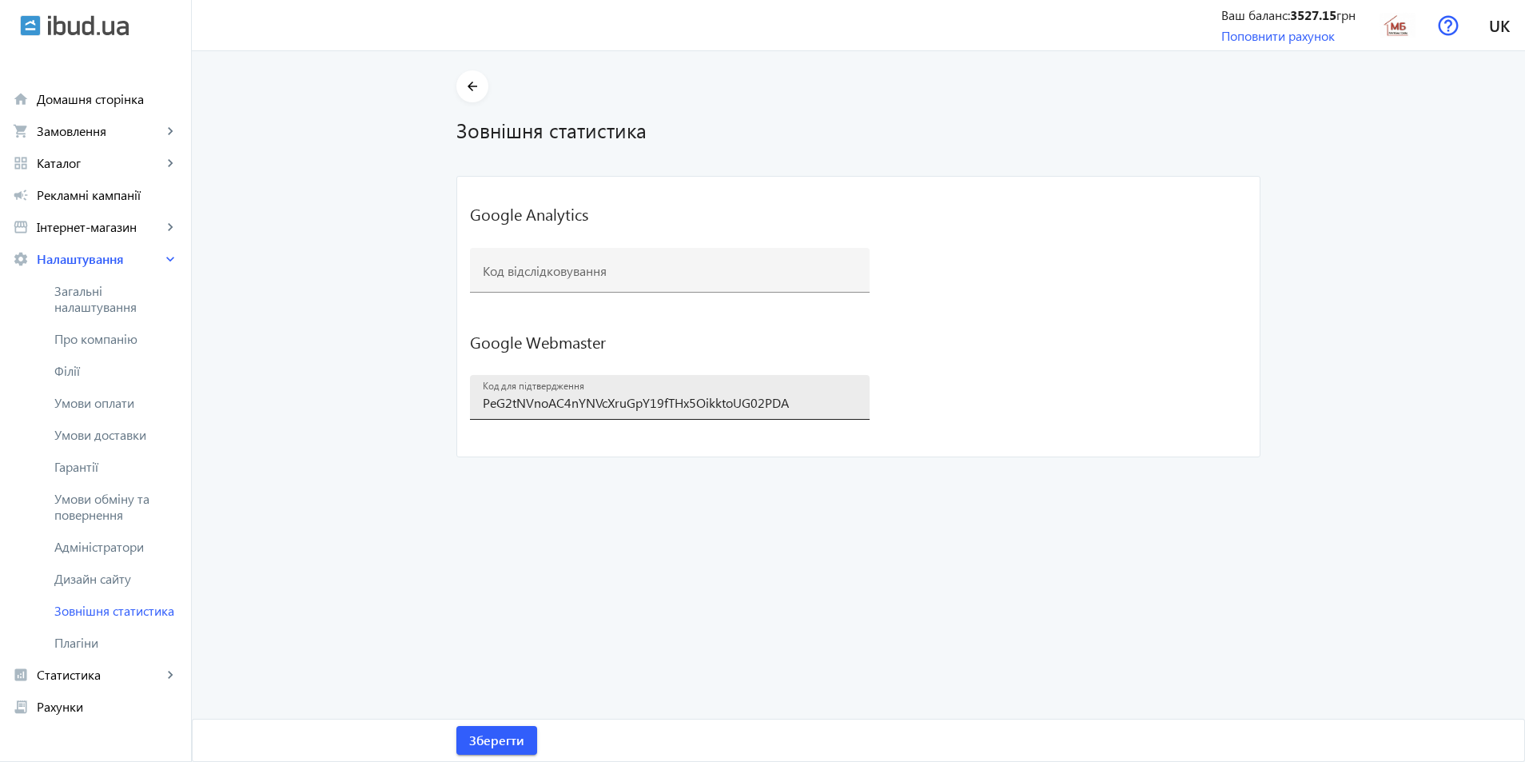
click at [818, 400] on input "PeG2tNVnoAC4nYNVcXruGpY19fTHx5OikktoUG02PDA" at bounding box center [670, 402] width 374 height 17
click at [483, 407] on input "PeG2tNVnoAC4nYNVcXruGpY19fTHx5OikktoUG02PDA" at bounding box center [670, 402] width 374 height 17
click at [511, 728] on span at bounding box center [496, 740] width 81 height 38
click at [498, 732] on span "Зберегти" at bounding box center [496, 740] width 55 height 18
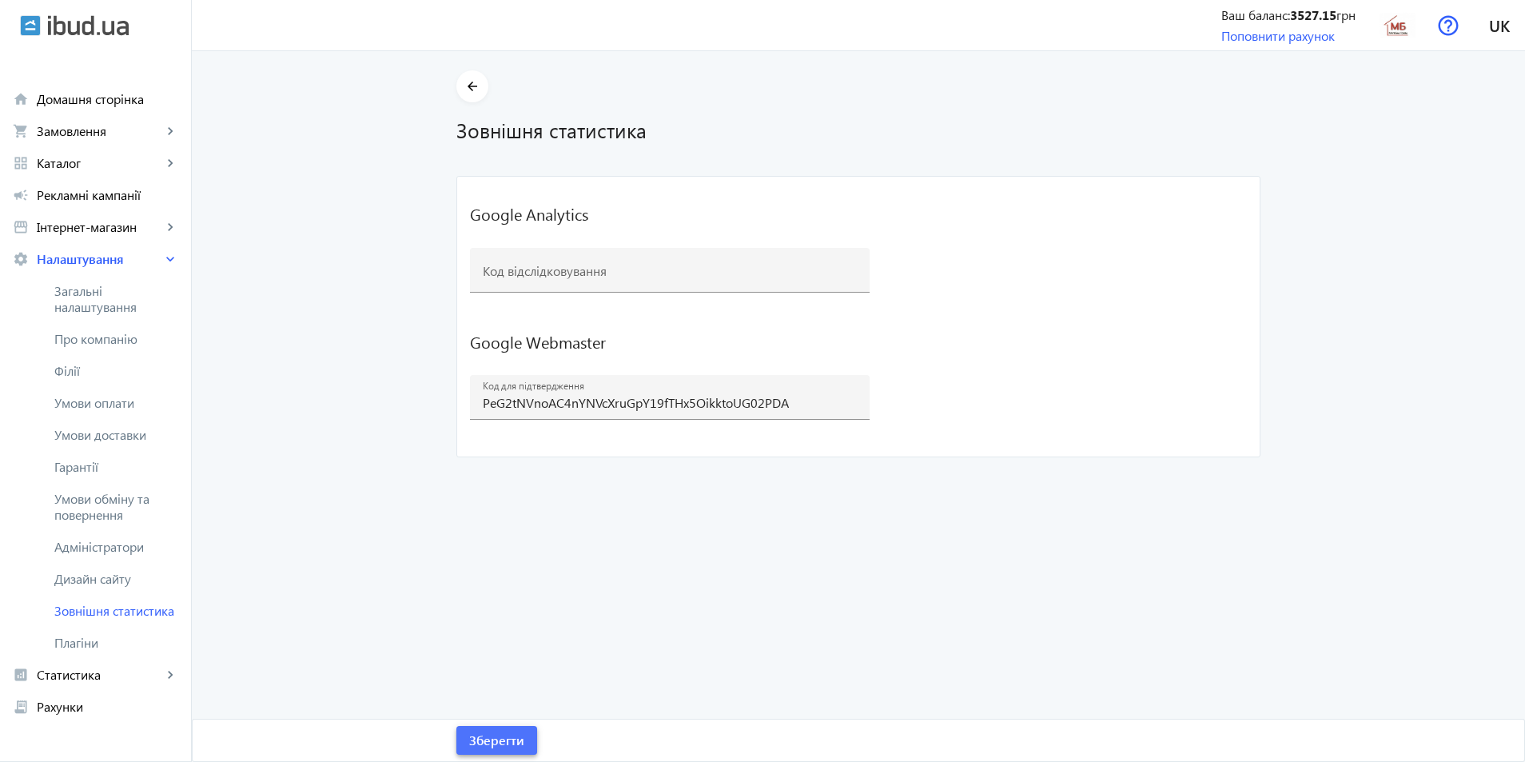
click at [498, 732] on span "Зберегти" at bounding box center [496, 740] width 55 height 18
click at [483, 403] on input "PeG2tNVnoAC4nYNVcXruGpY19fTHx5OikktoUG02PDA" at bounding box center [670, 402] width 374 height 17
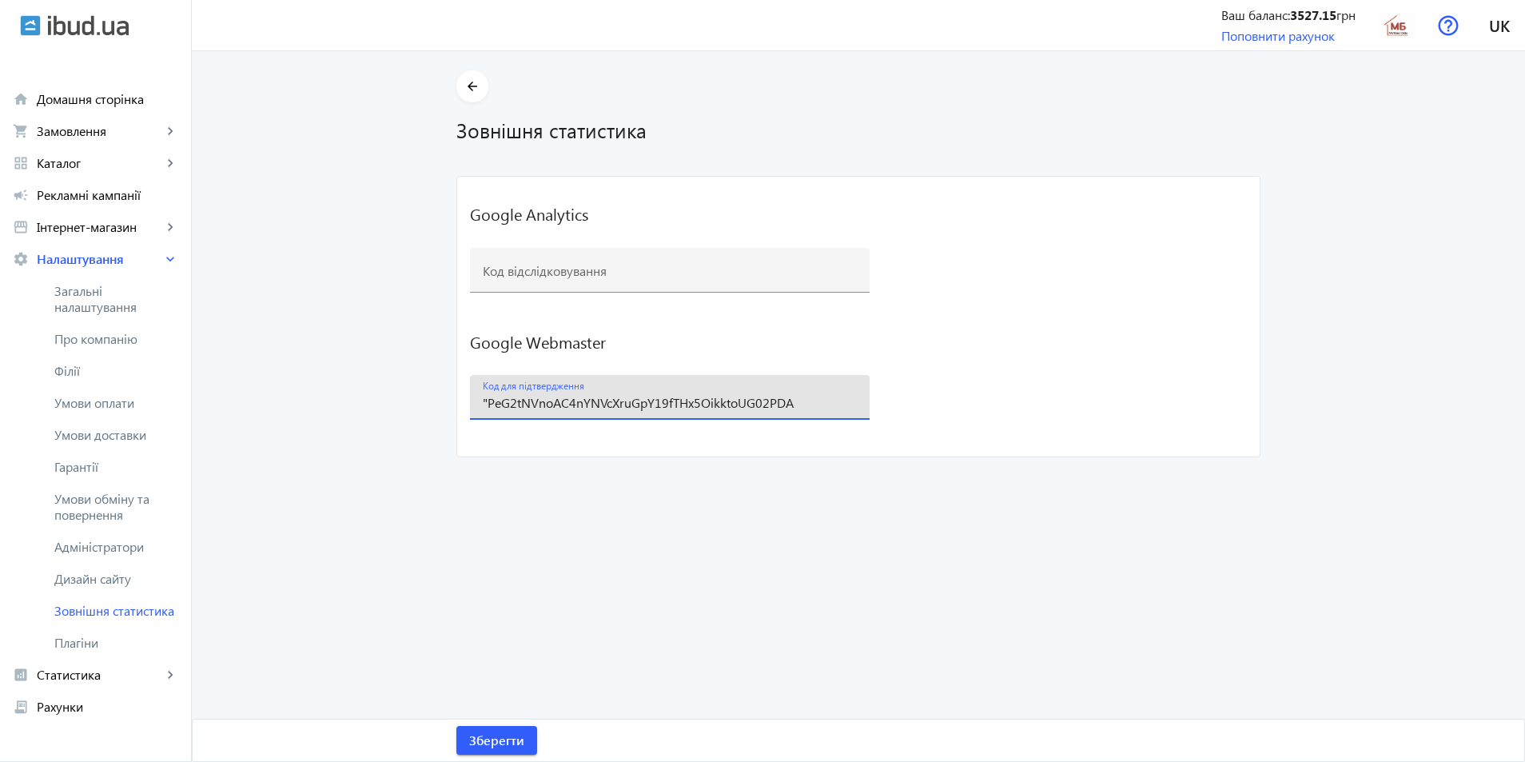
click at [802, 402] on input ""PeG2tNVnoAC4nYNVcXruGpY19fTHx5OikktoUG02PDA" at bounding box center [670, 402] width 374 height 17
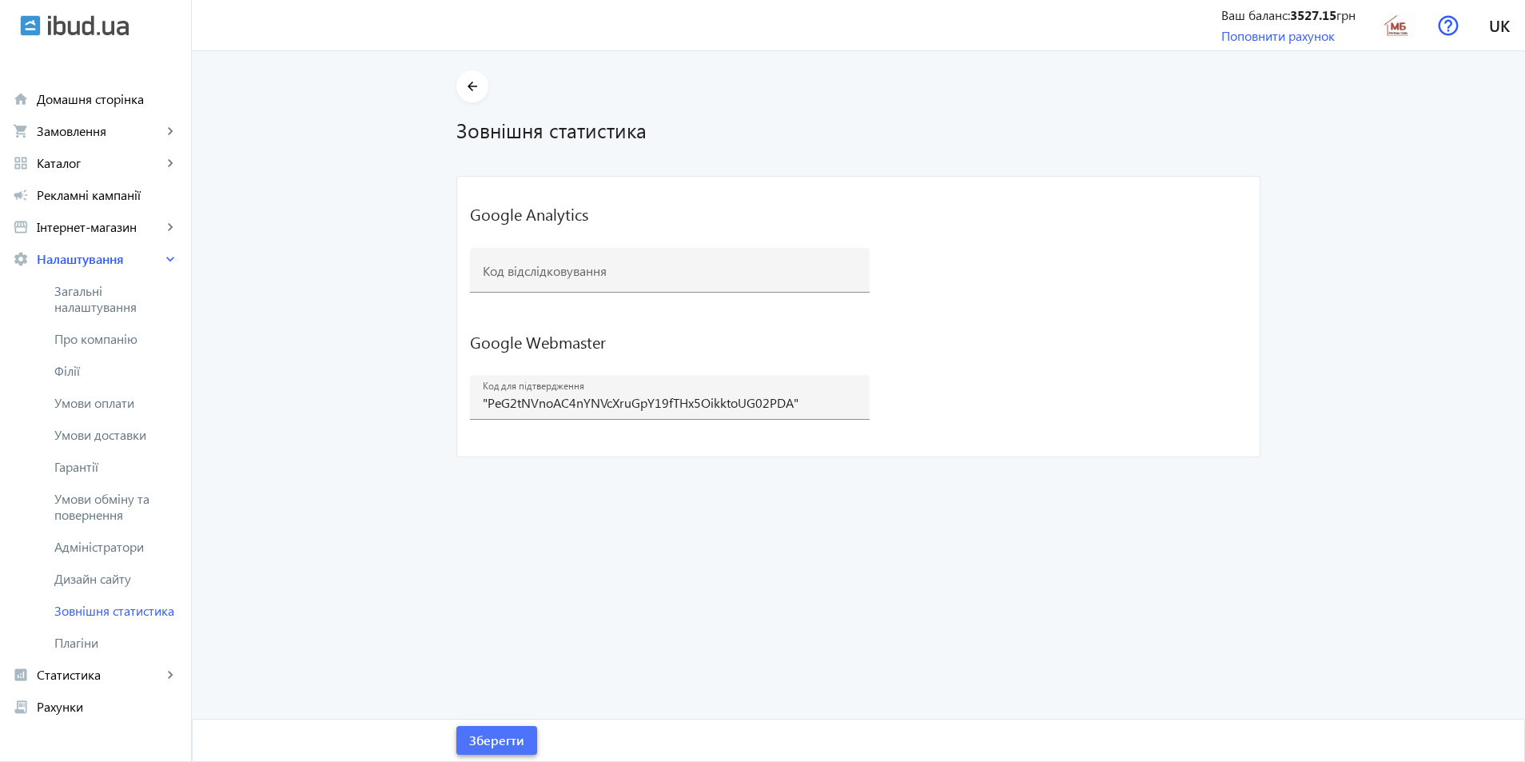
click at [506, 732] on span "Зберегти" at bounding box center [496, 740] width 55 height 18
click at [812, 404] on input ""PeG2tNVnoAC4nYNVcXruGpY19fTHx5OikktoUG02PDA"" at bounding box center [670, 402] width 374 height 17
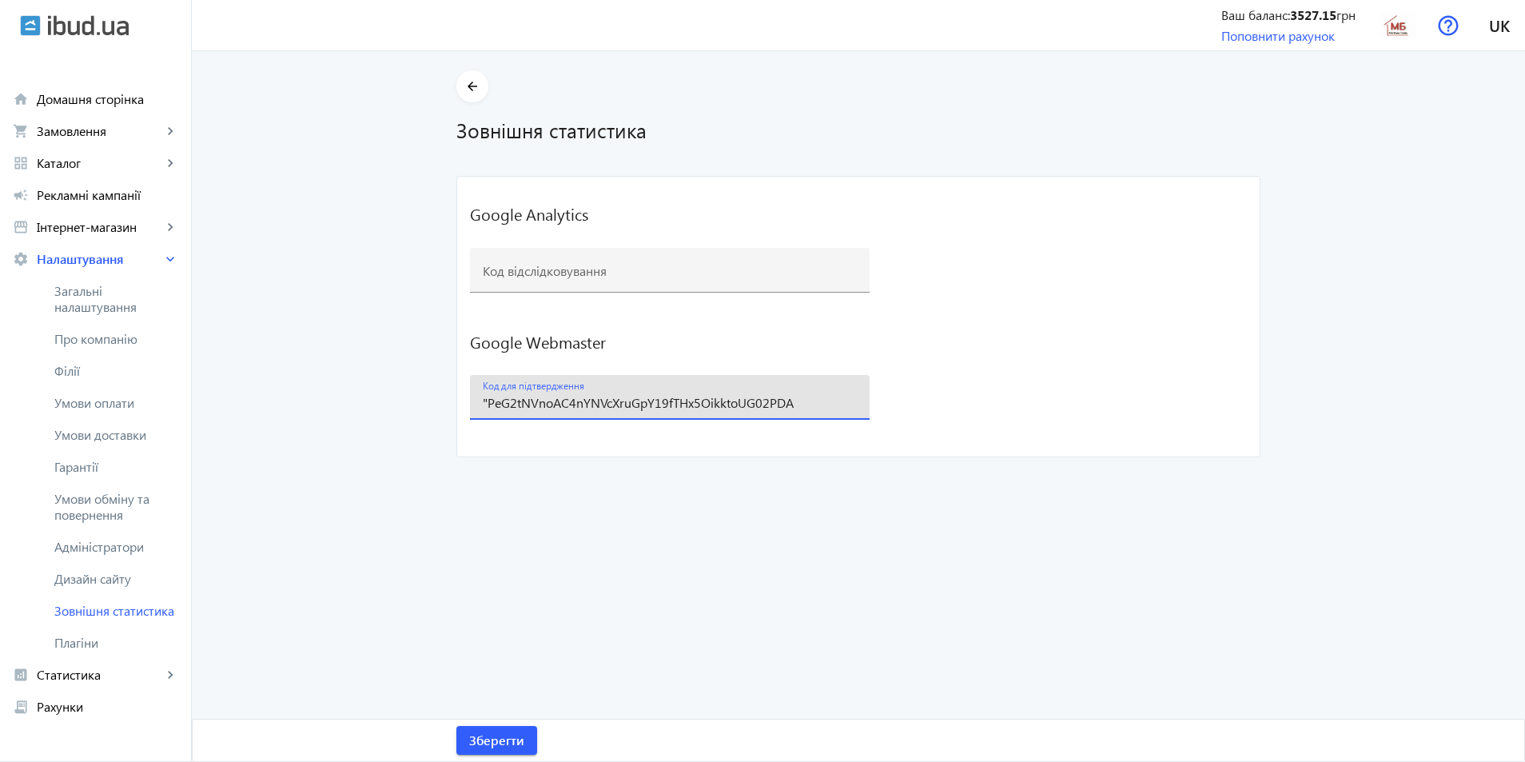
click at [485, 403] on input ""PeG2tNVnoAC4nYNVcXruGpY19fTHx5OikktoUG02PDA" at bounding box center [670, 402] width 374 height 17
click at [818, 409] on input "PeG2tNVnoAC4nYNVcXruGpY19fTHx5OikktoUG02PDA" at bounding box center [670, 402] width 374 height 17
type input "PeG2tNVnoAC4nYNVcXruGpY19fTHx5OikktoUG02PDA"
click at [494, 732] on span "Зберегти" at bounding box center [496, 740] width 55 height 18
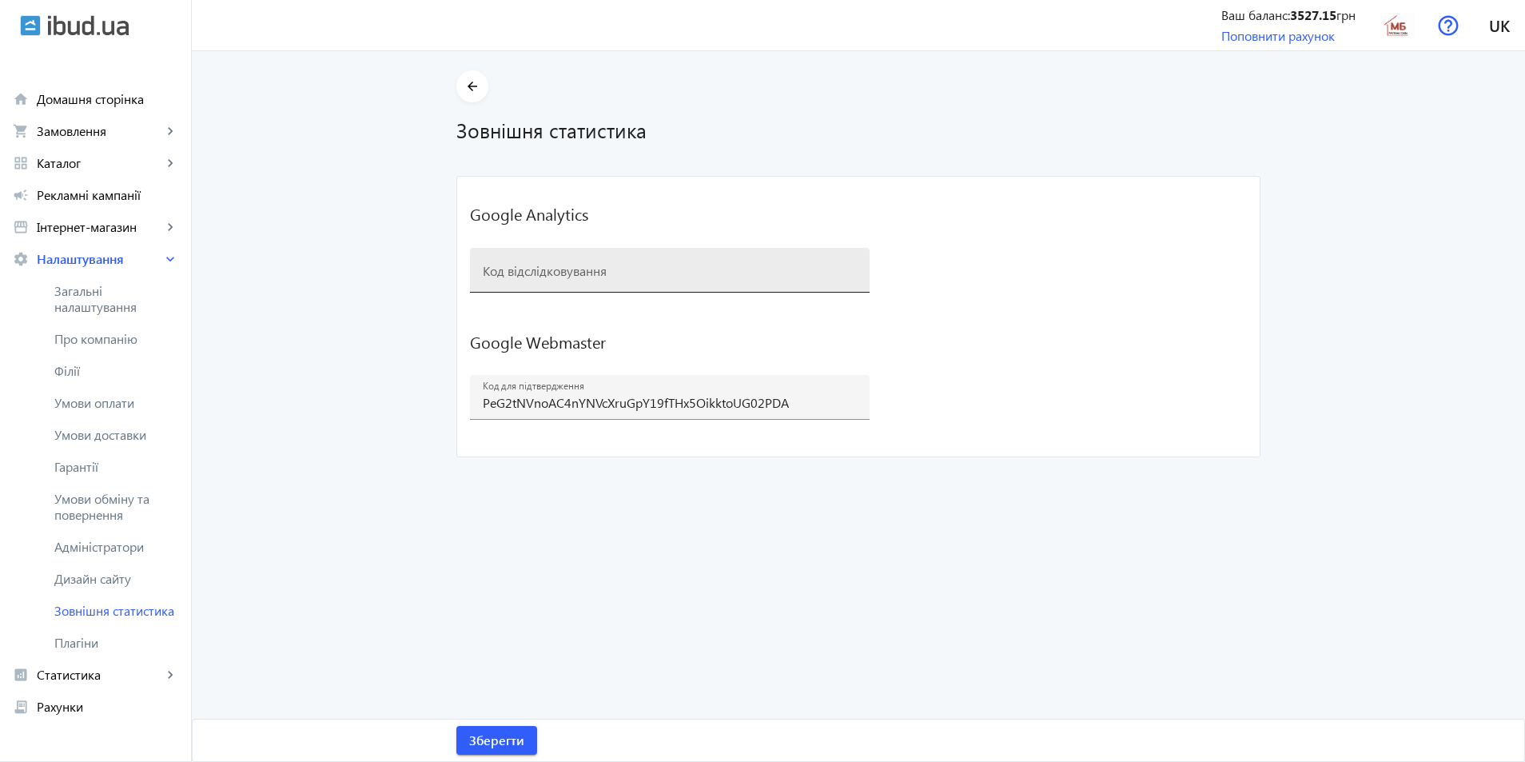
click at [551, 278] on mat-label "Код відслідковування" at bounding box center [545, 269] width 124 height 17
click at [551, 278] on input "Код відслідковування" at bounding box center [670, 275] width 374 height 17
click at [1395, 22] on img at bounding box center [1397, 25] width 36 height 36
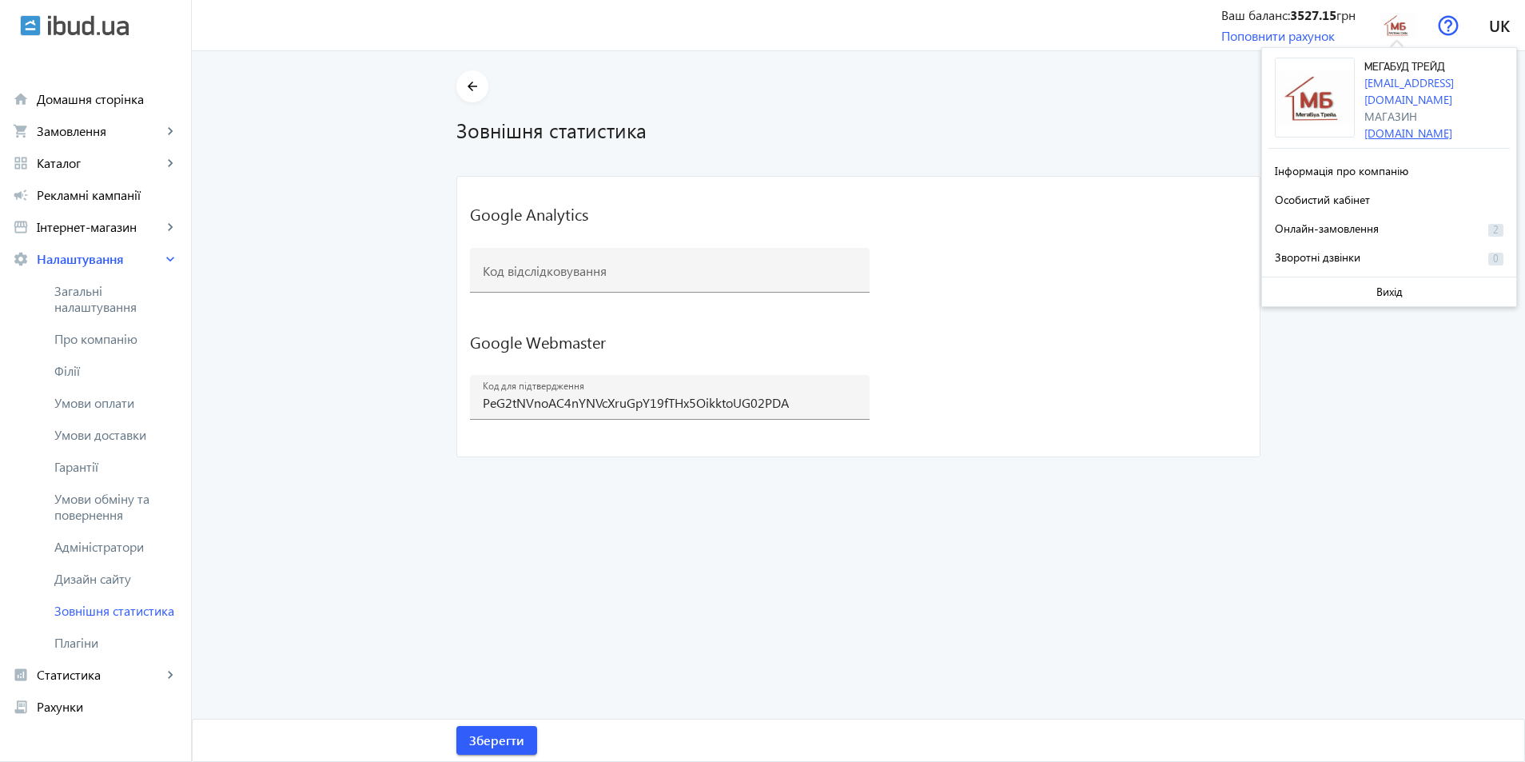
click at [1418, 125] on link "[DOMAIN_NAME]" at bounding box center [1408, 132] width 88 height 15
